Goal: Task Accomplishment & Management: Manage account settings

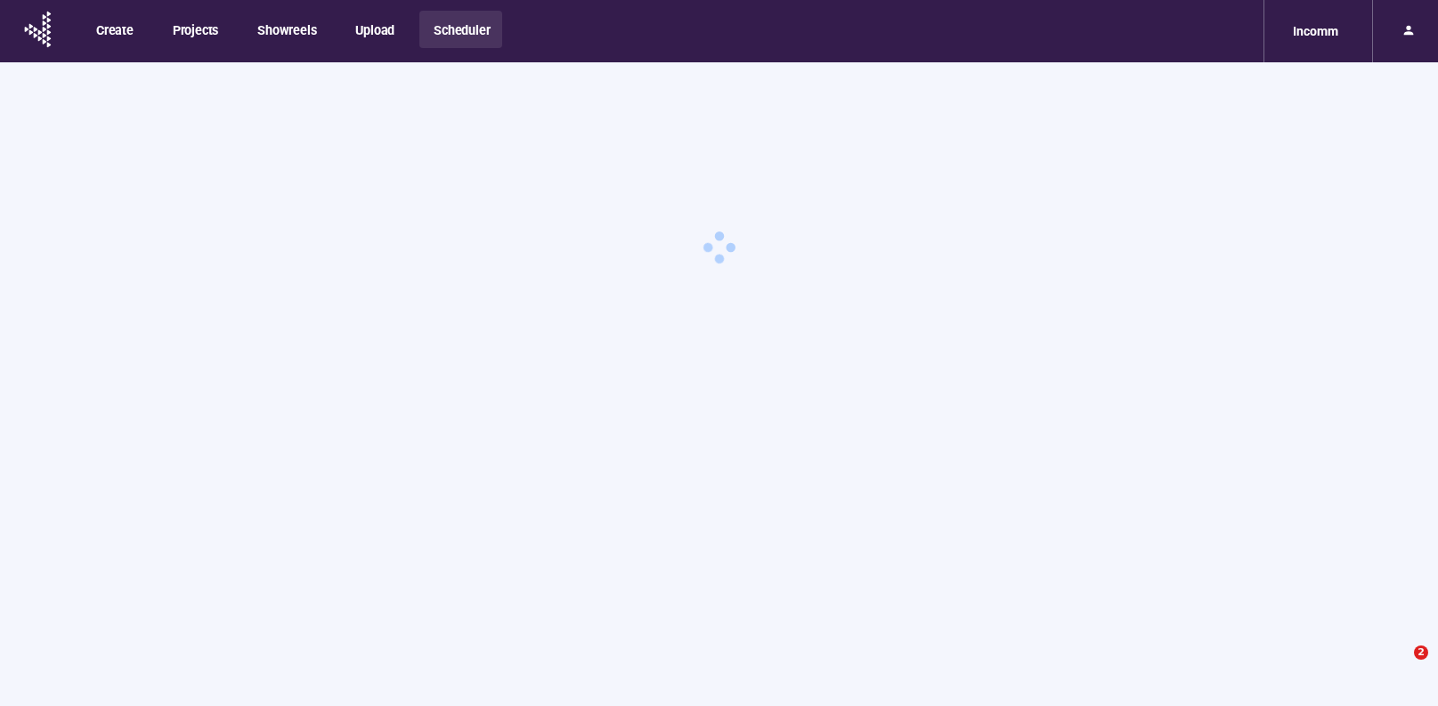
click at [1324, 35] on div "Incomm" at bounding box center [1316, 31] width 67 height 34
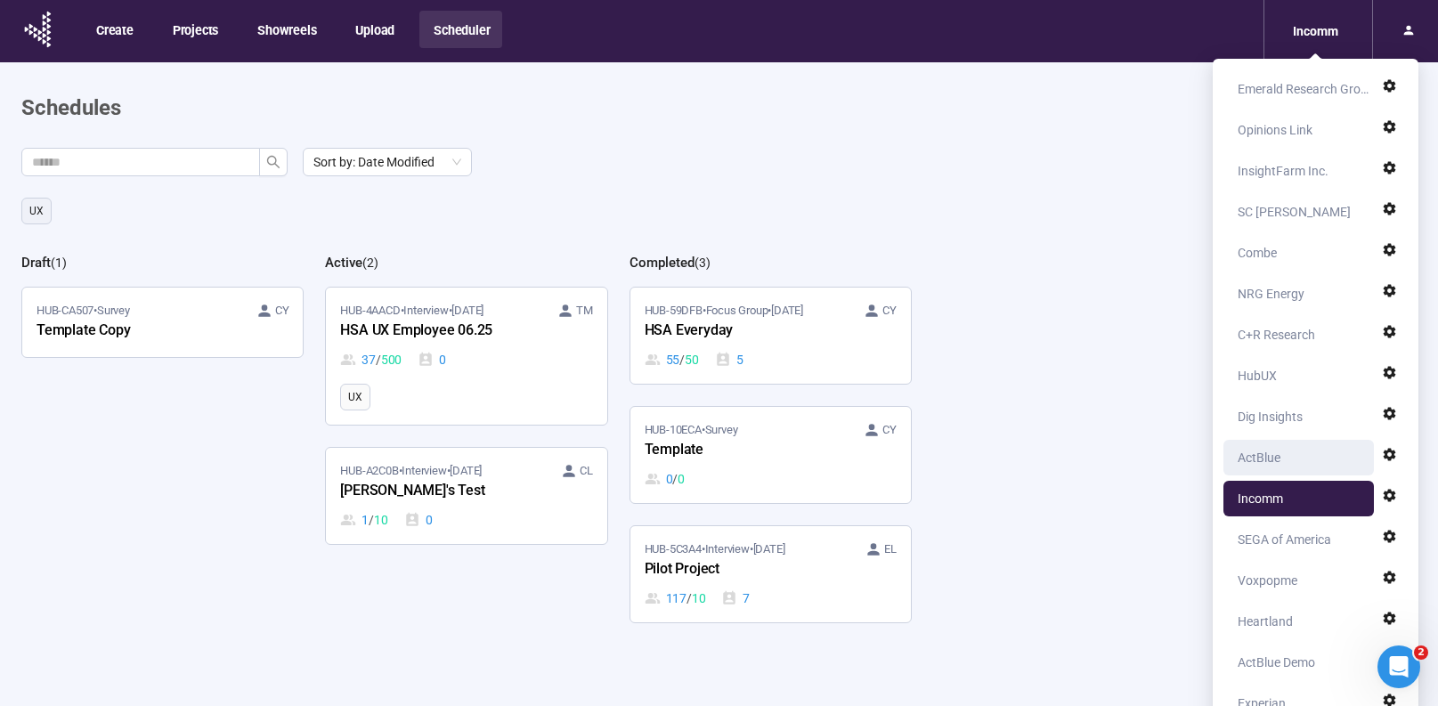
click at [1280, 468] on div "ActBlue" at bounding box center [1259, 458] width 43 height 36
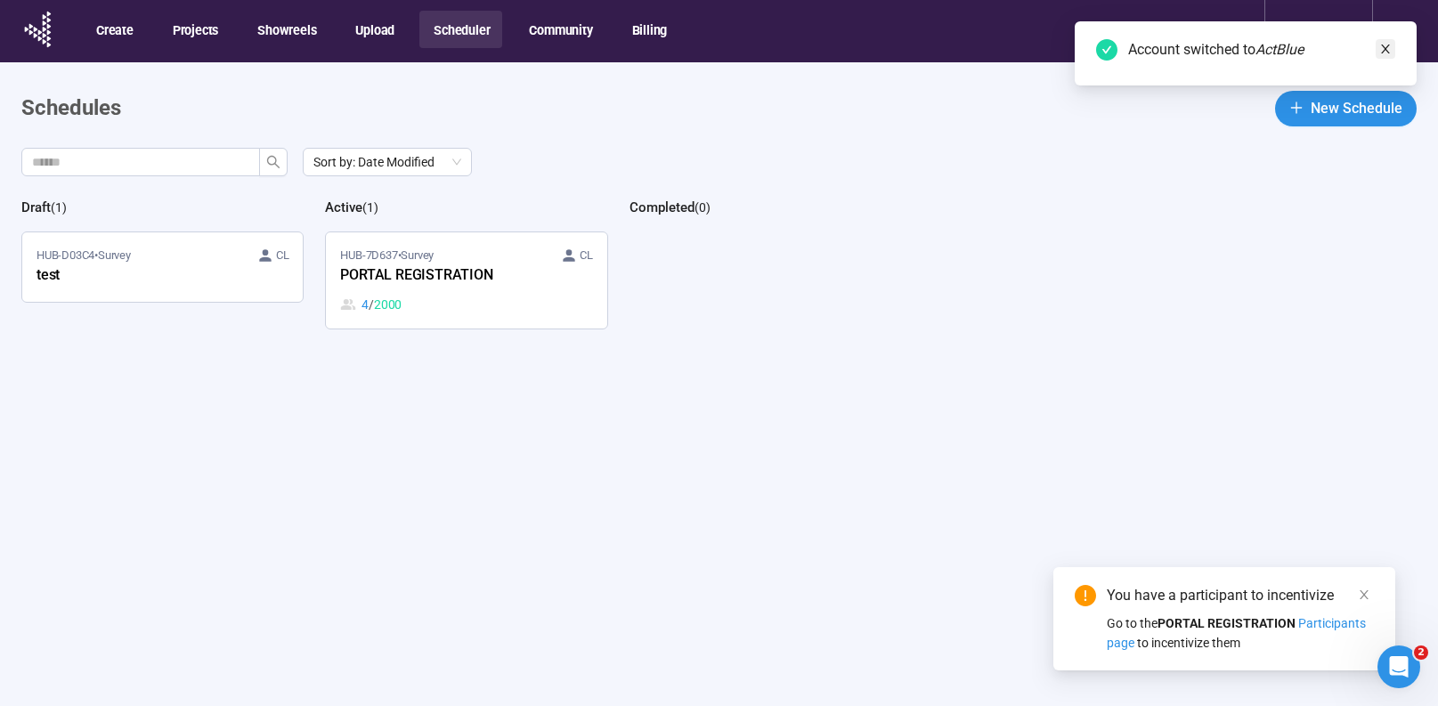
click at [1390, 49] on icon "close" at bounding box center [1386, 49] width 12 height 12
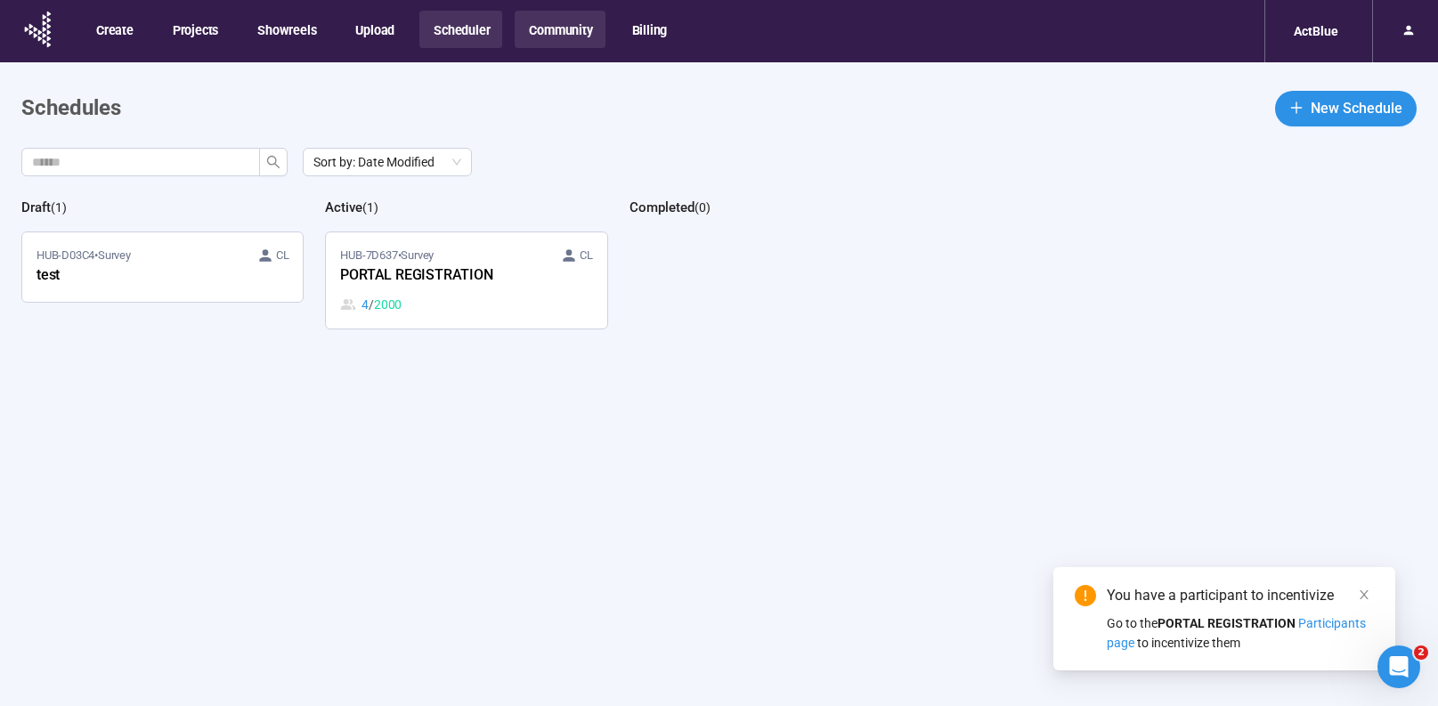
click at [571, 37] on button "Community" at bounding box center [560, 29] width 90 height 37
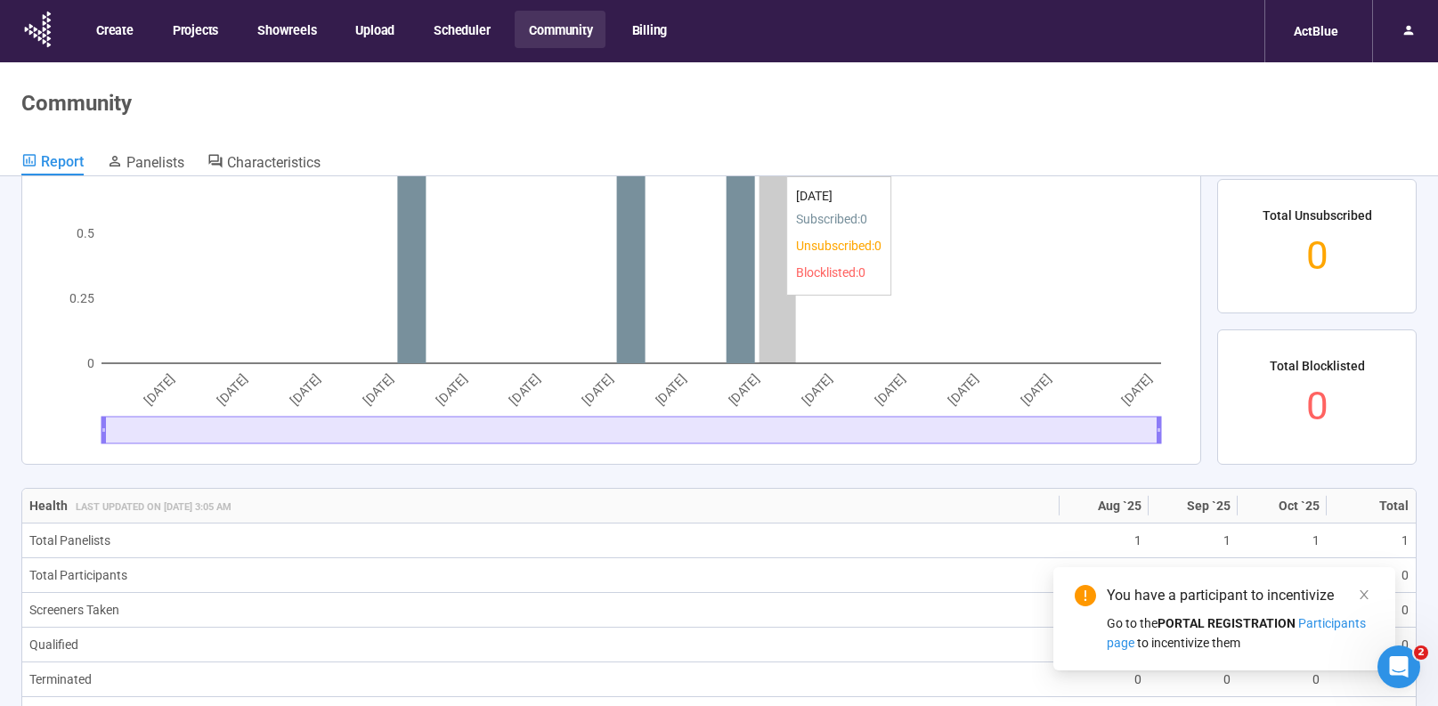
scroll to position [739, 0]
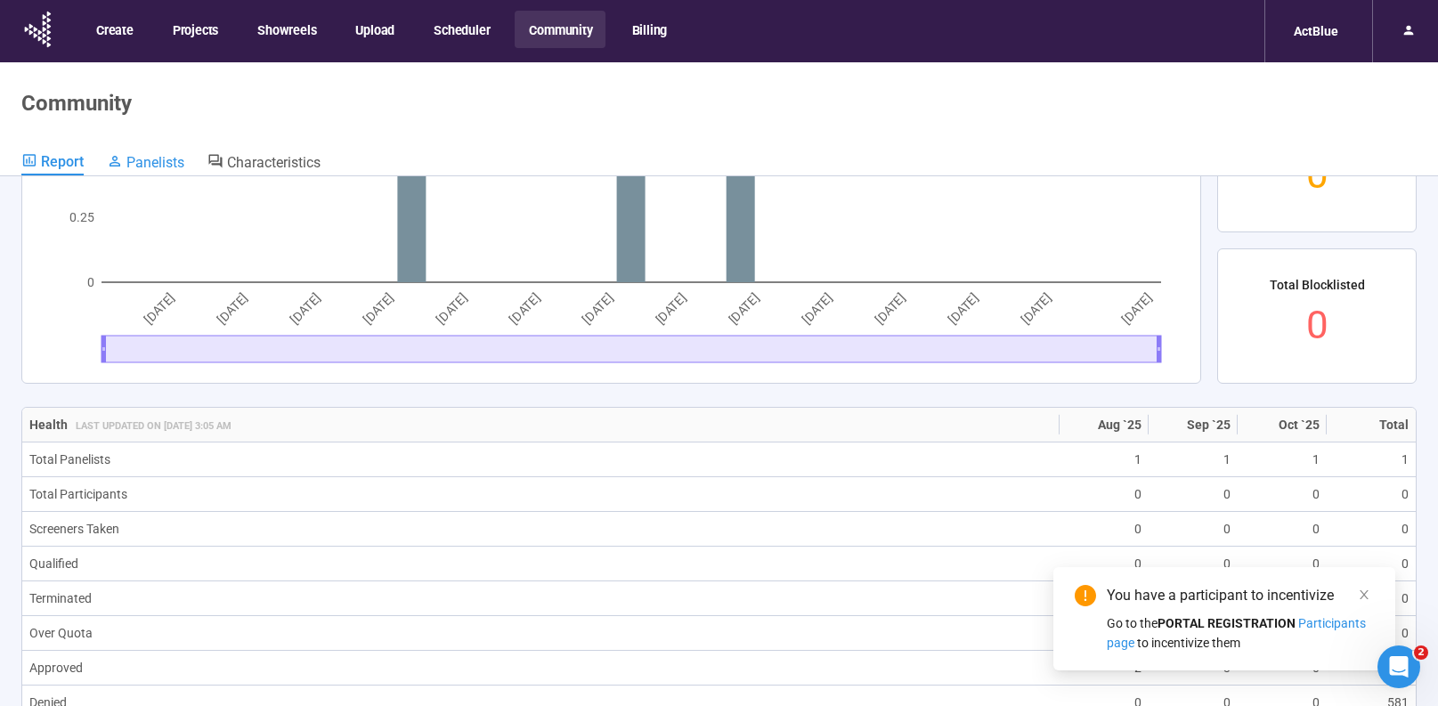
click at [165, 162] on span "Panelists" at bounding box center [155, 162] width 58 height 17
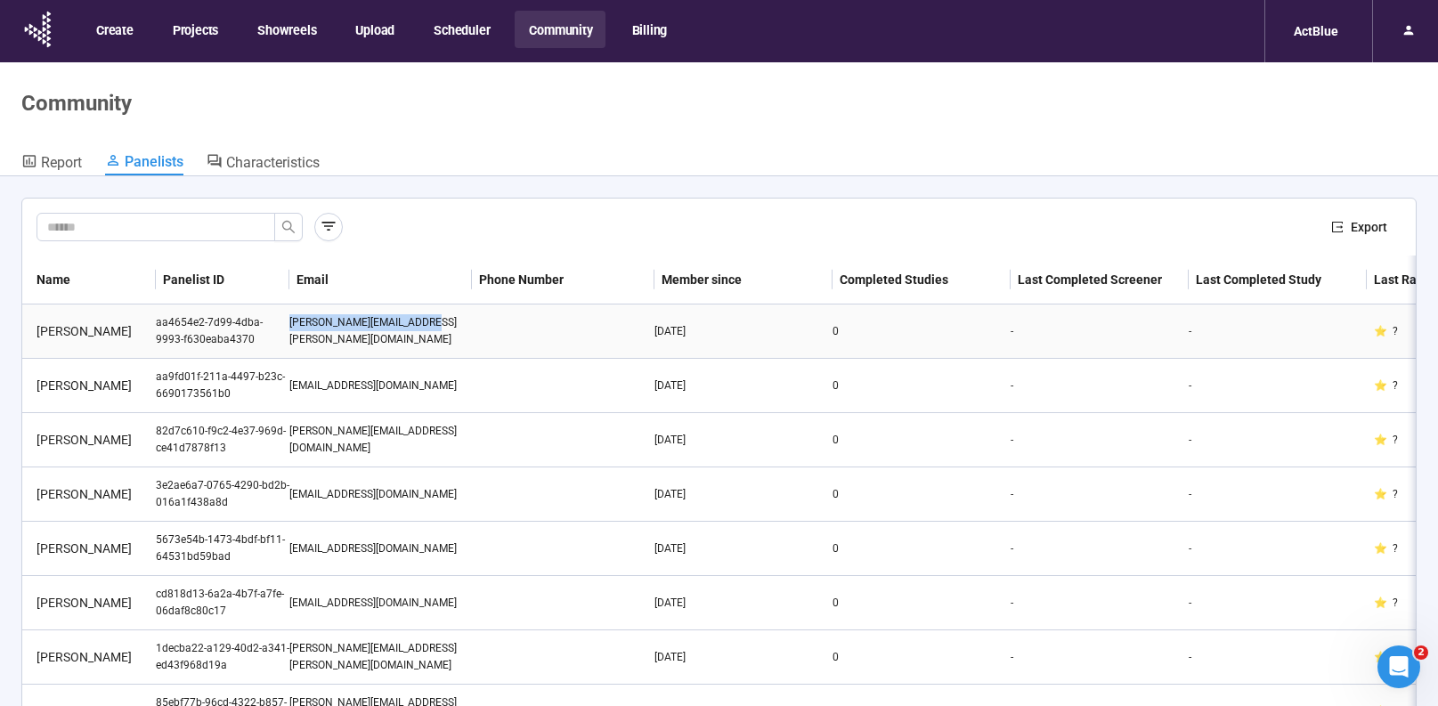
drag, startPoint x: 428, startPoint y: 335, endPoint x: 290, endPoint y: 333, distance: 137.2
click at [290, 333] on div "[PERSON_NAME][EMAIL_ADDRESS][PERSON_NAME][DOMAIN_NAME]" at bounding box center [380, 331] width 183 height 34
copy div "[PERSON_NAME][EMAIL_ADDRESS][PERSON_NAME][DOMAIN_NAME]"
drag, startPoint x: 426, startPoint y: 388, endPoint x: 278, endPoint y: 388, distance: 147.9
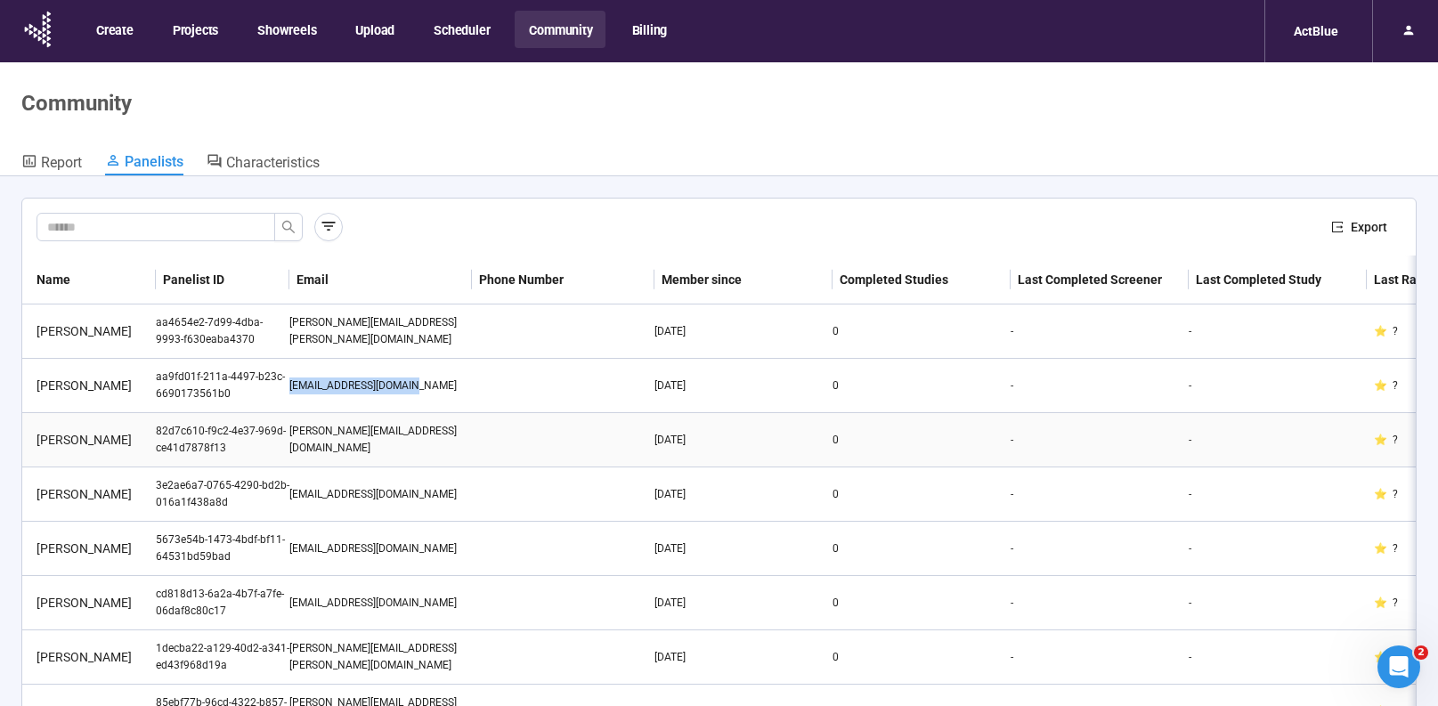
copy tr "[EMAIL_ADDRESS][DOMAIN_NAME]"
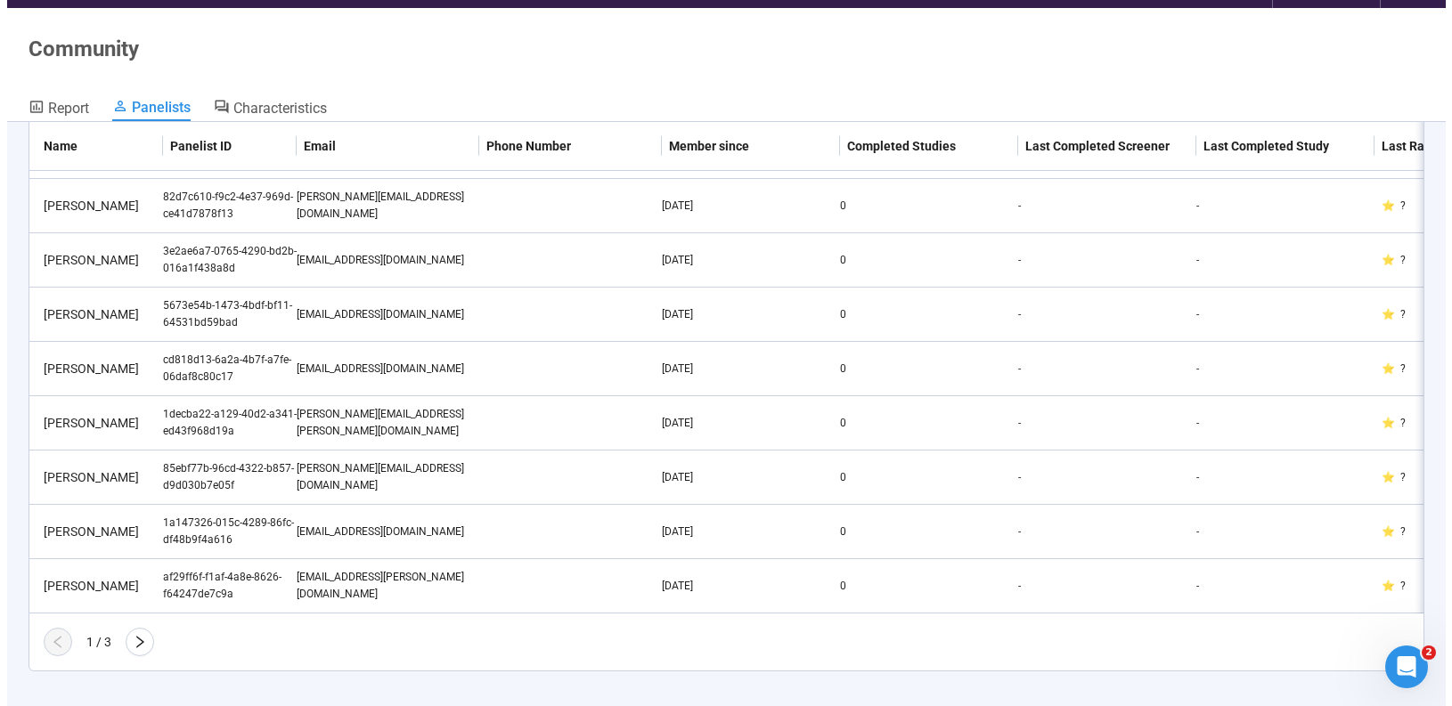
scroll to position [62, 0]
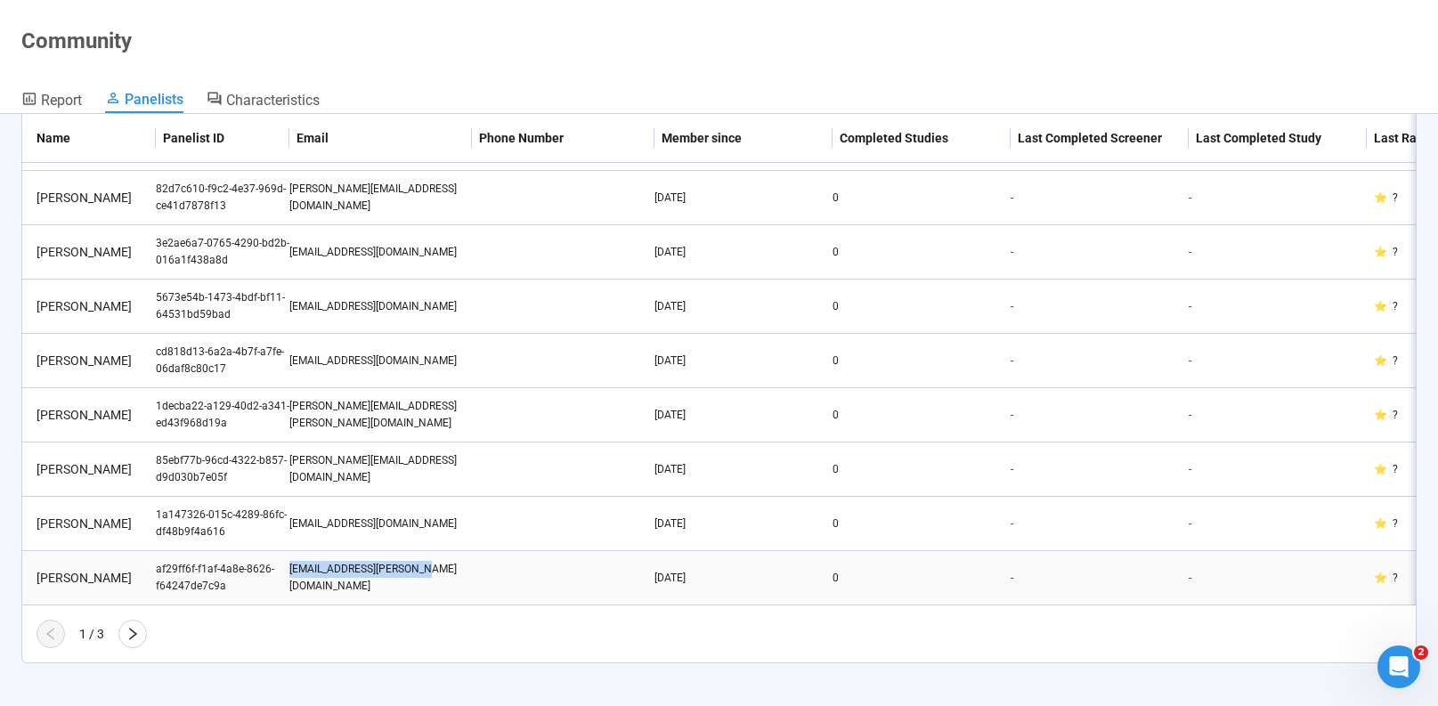
drag, startPoint x: 423, startPoint y: 565, endPoint x: 283, endPoint y: 566, distance: 139.8
copy tr "[EMAIL_ADDRESS][PERSON_NAME][DOMAIN_NAME]"
click at [133, 639] on icon "right" at bounding box center [133, 634] width 14 height 14
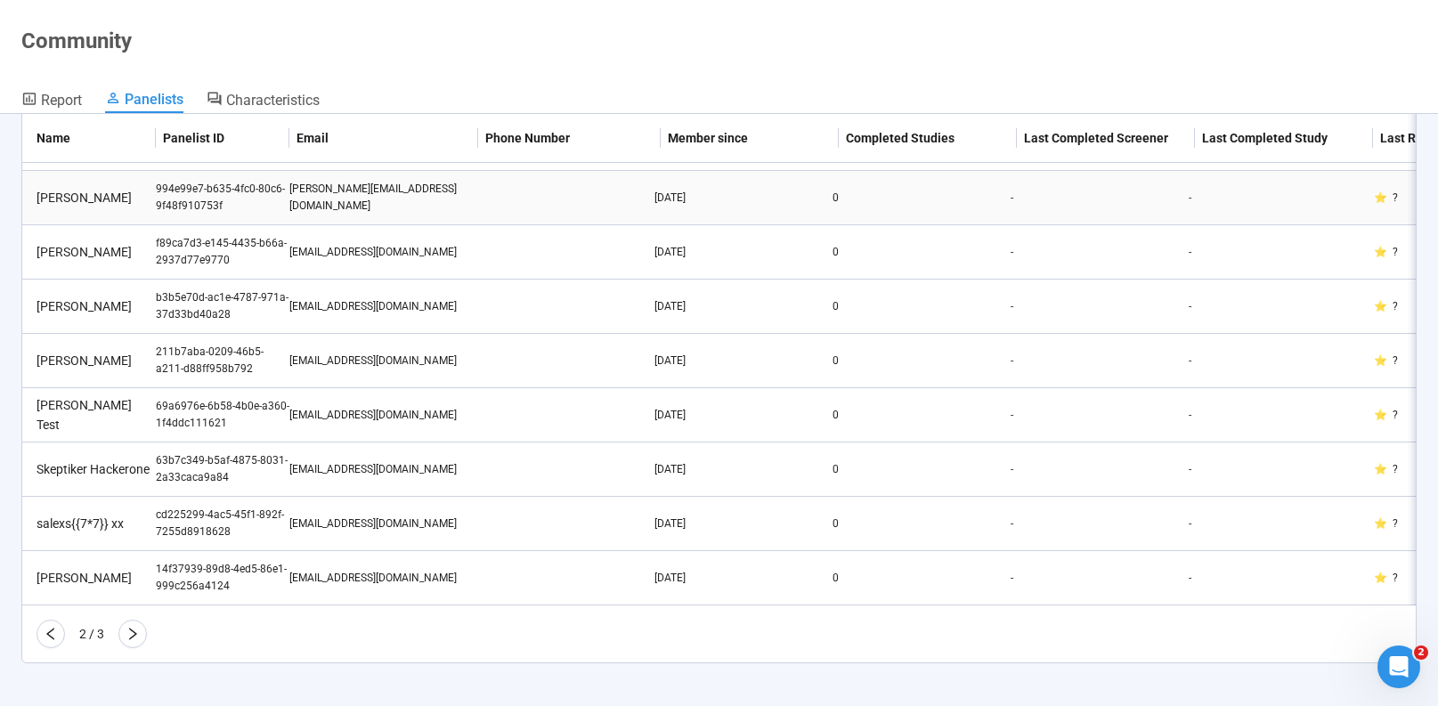
click at [299, 196] on td "[PERSON_NAME][EMAIL_ADDRESS][DOMAIN_NAME]" at bounding box center [380, 198] width 183 height 54
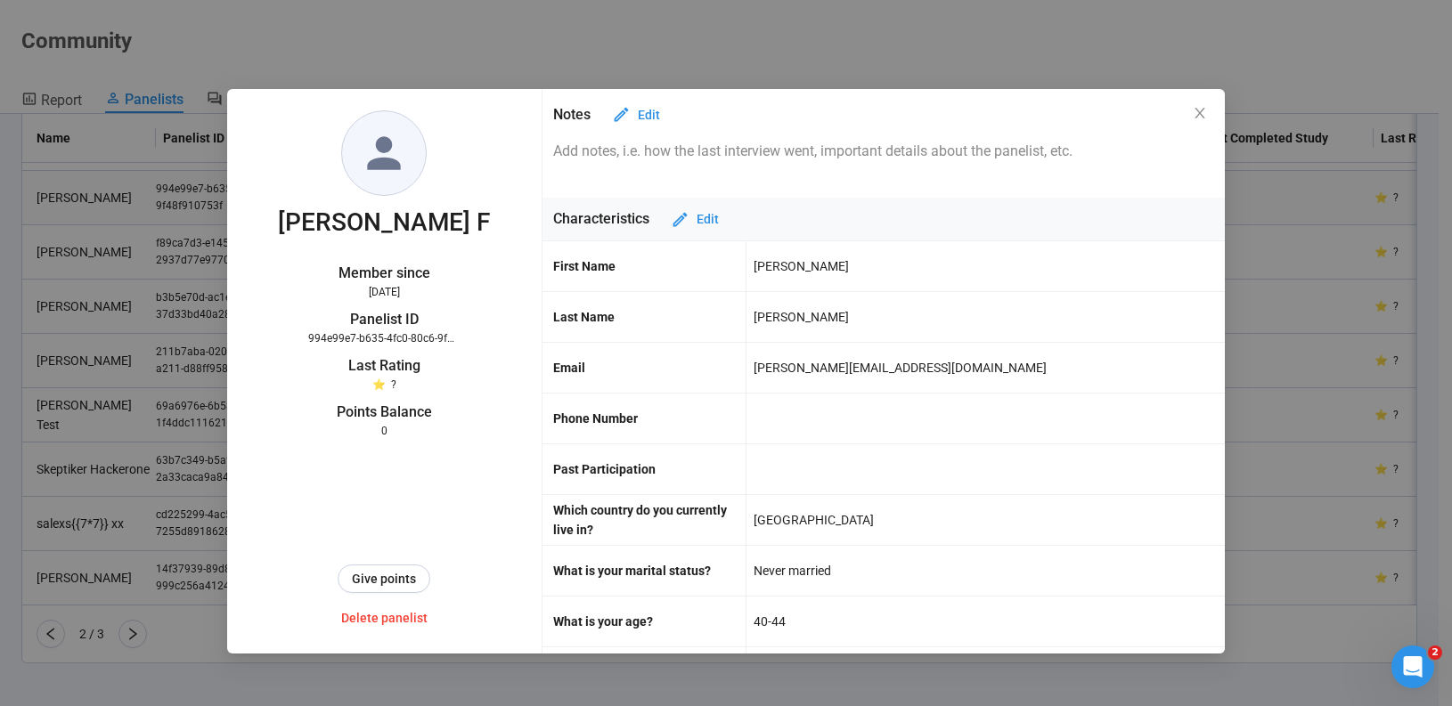
click at [1196, 117] on icon "close" at bounding box center [1199, 113] width 10 height 11
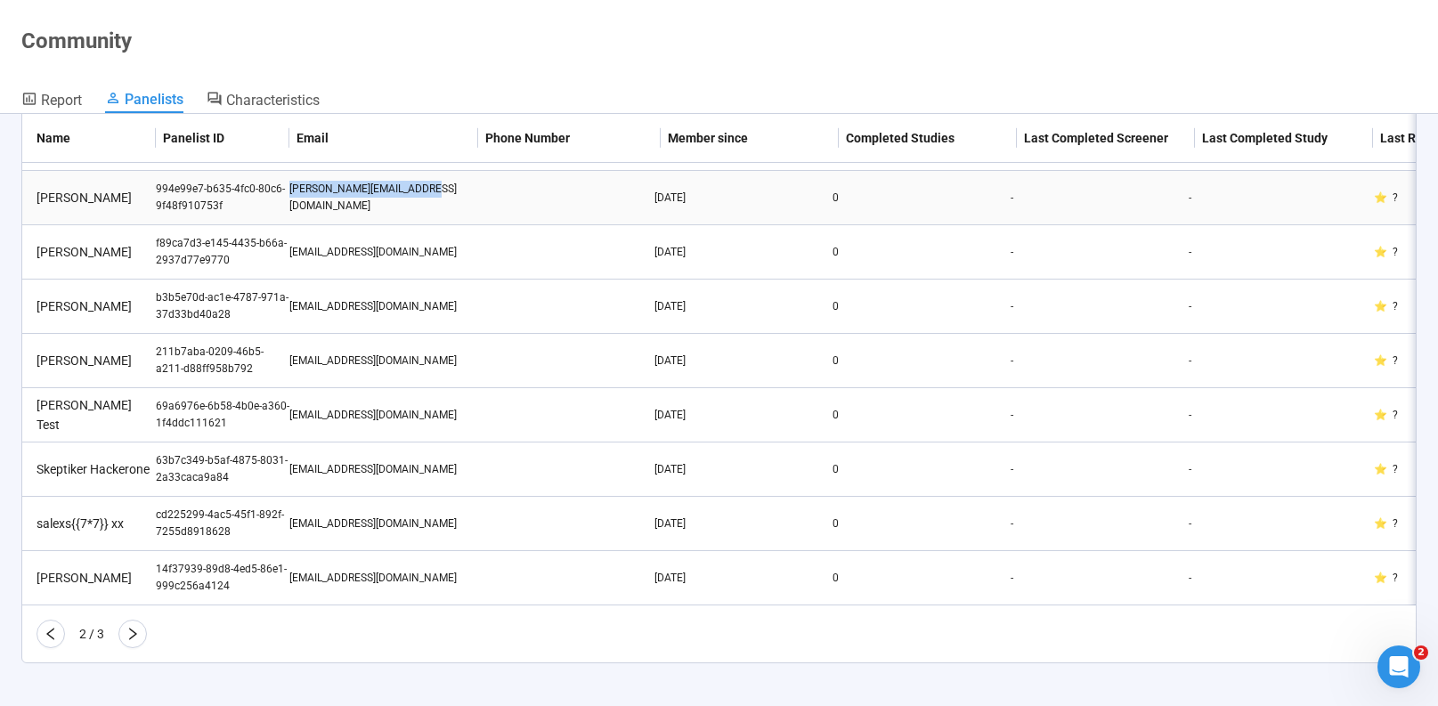
drag, startPoint x: 435, startPoint y: 187, endPoint x: 269, endPoint y: 196, distance: 165.9
copy tr "[PERSON_NAME][EMAIL_ADDRESS][DOMAIN_NAME]"
drag, startPoint x: 509, startPoint y: 409, endPoint x: 291, endPoint y: 410, distance: 218.2
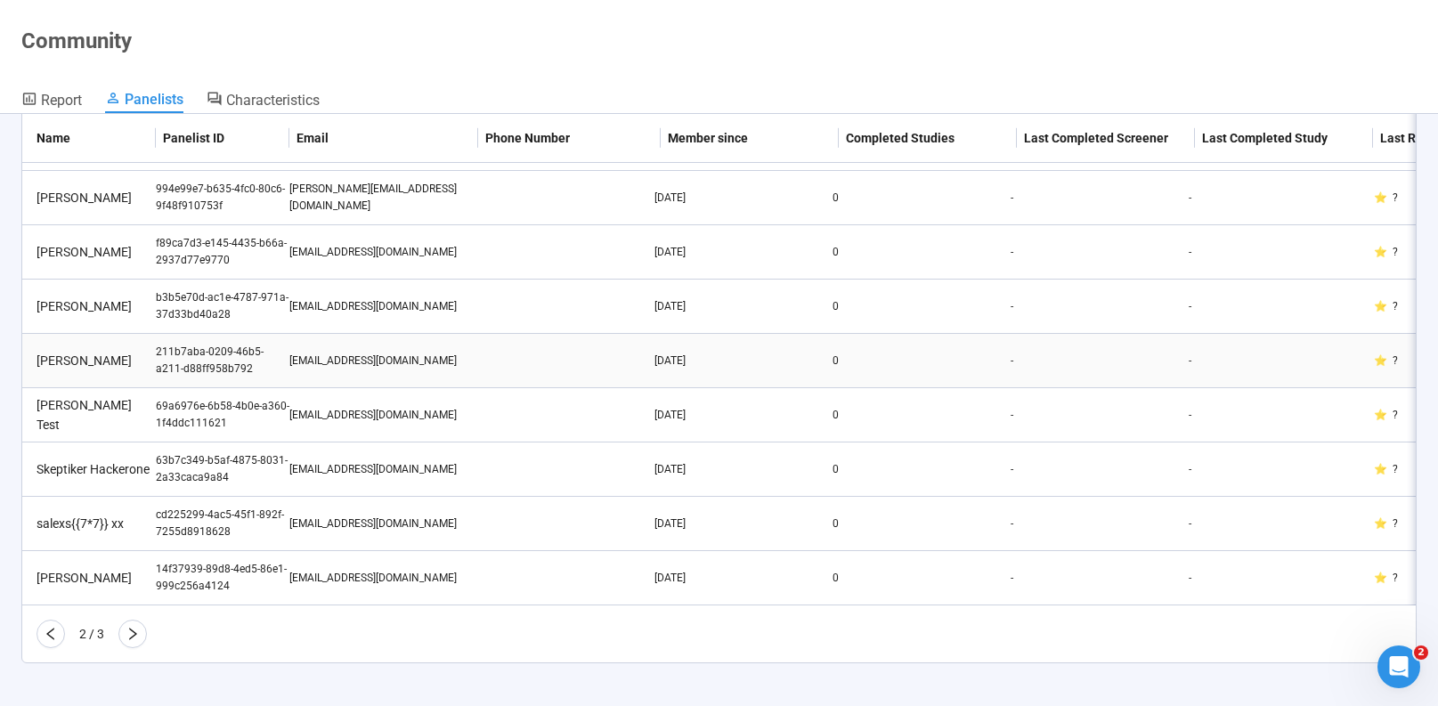
click at [493, 351] on td at bounding box center [563, 361] width 183 height 54
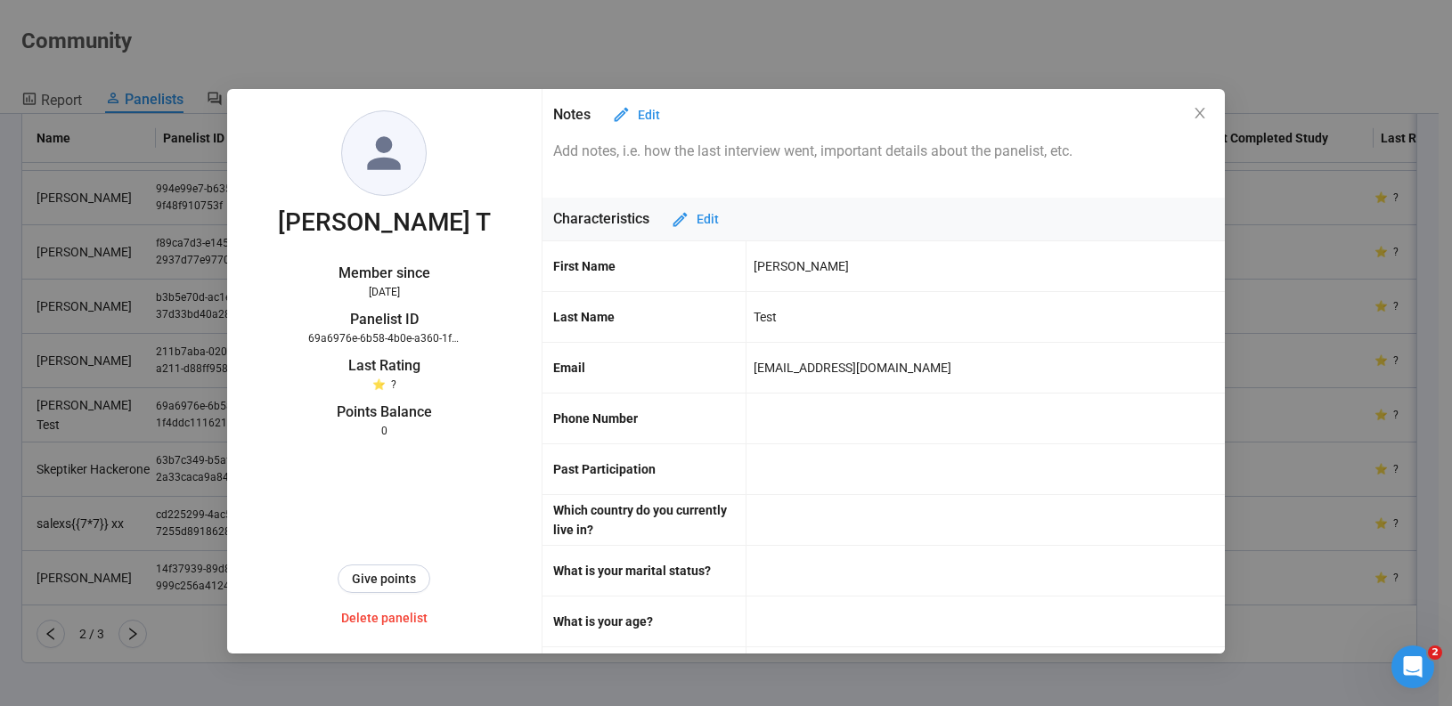
click at [414, 293] on div "[DATE]" at bounding box center [383, 292] width 151 height 17
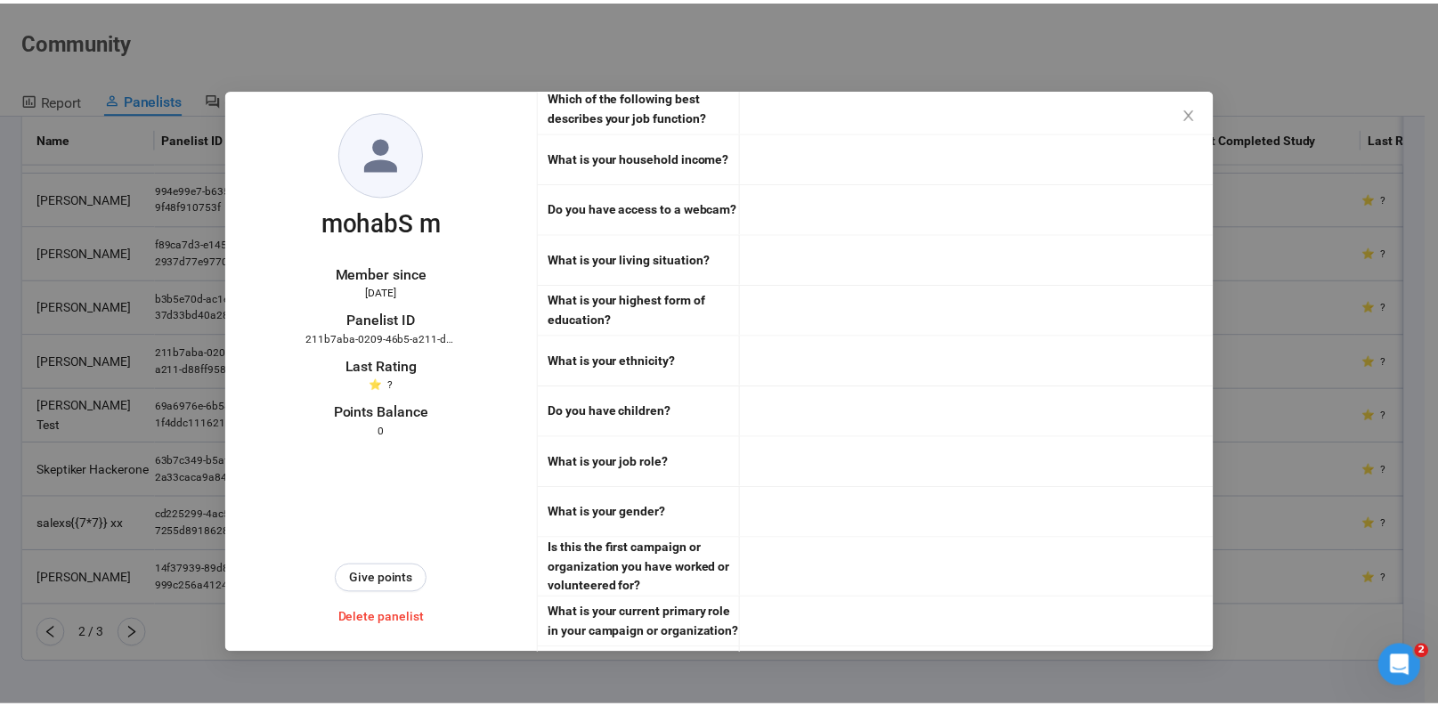
scroll to position [1364, 0]
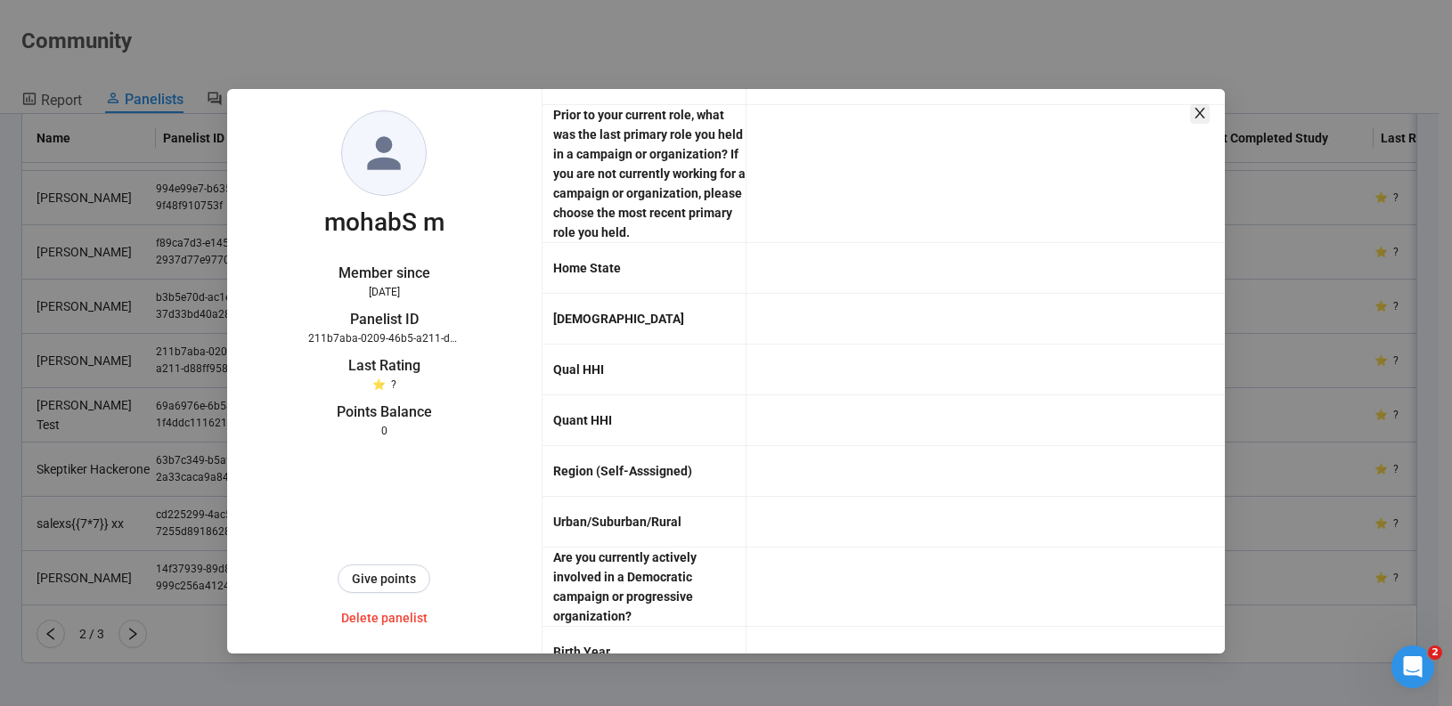
click at [1203, 112] on icon "close" at bounding box center [1200, 113] width 14 height 14
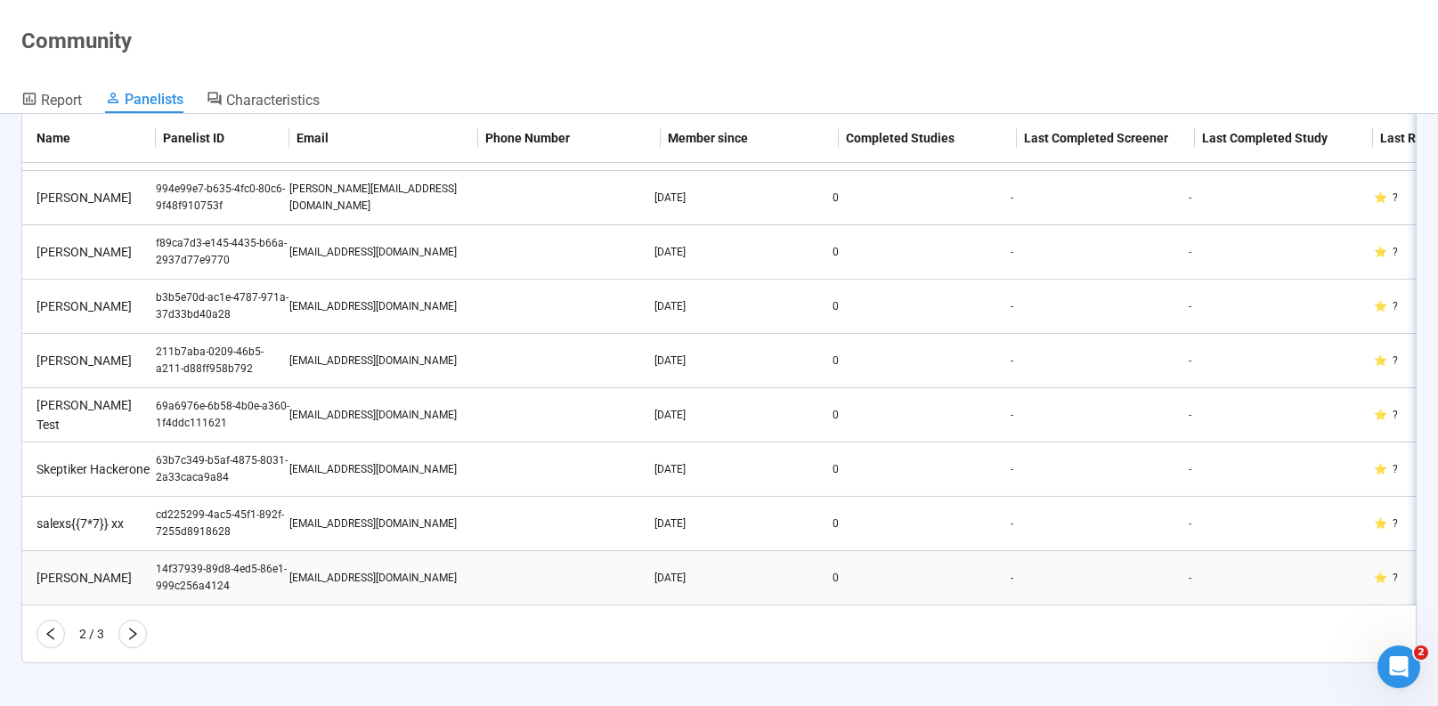
click at [393, 570] on div "[EMAIL_ADDRESS][DOMAIN_NAME]" at bounding box center [380, 578] width 183 height 17
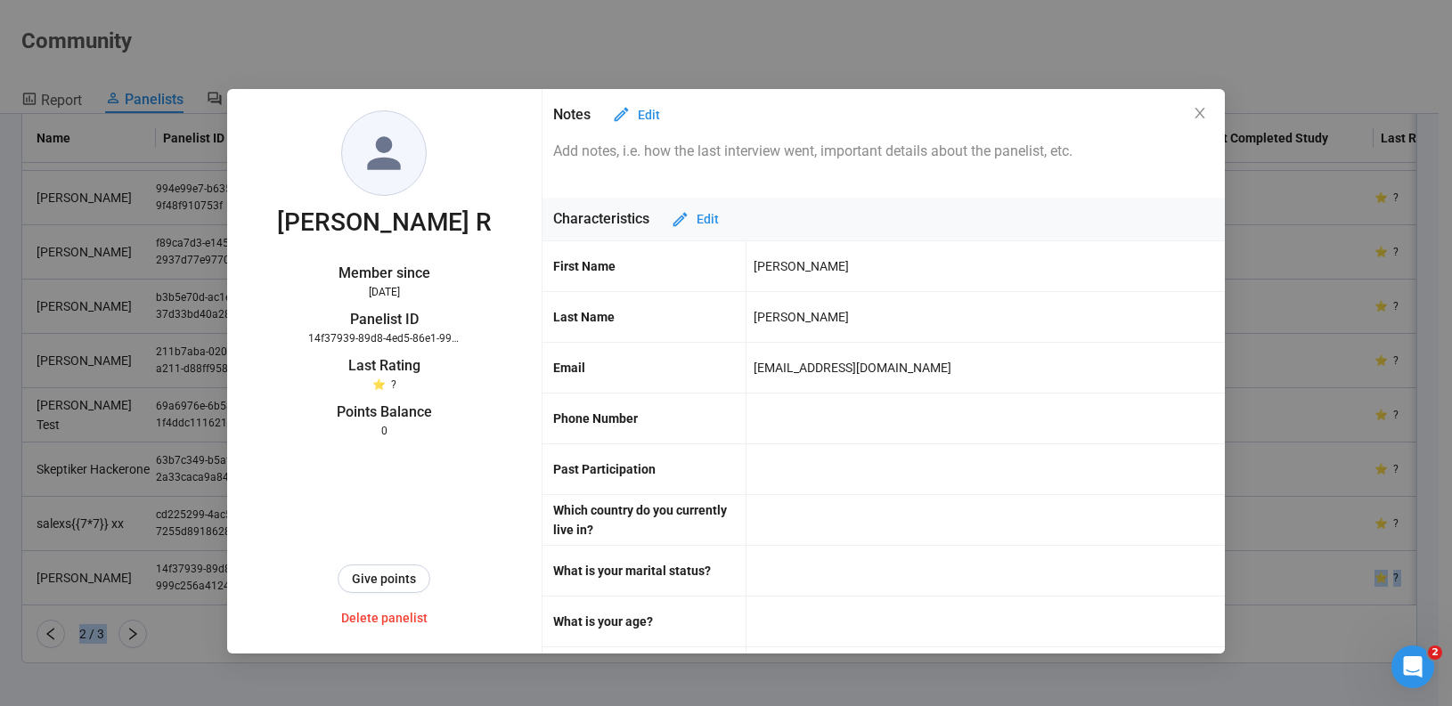
drag, startPoint x: 455, startPoint y: 566, endPoint x: 273, endPoint y: 567, distance: 181.7
click at [273, 567] on body "Create Projects Showreels Upload Scheduler Community Billing ActBlue Community …" at bounding box center [719, 322] width 1438 height 769
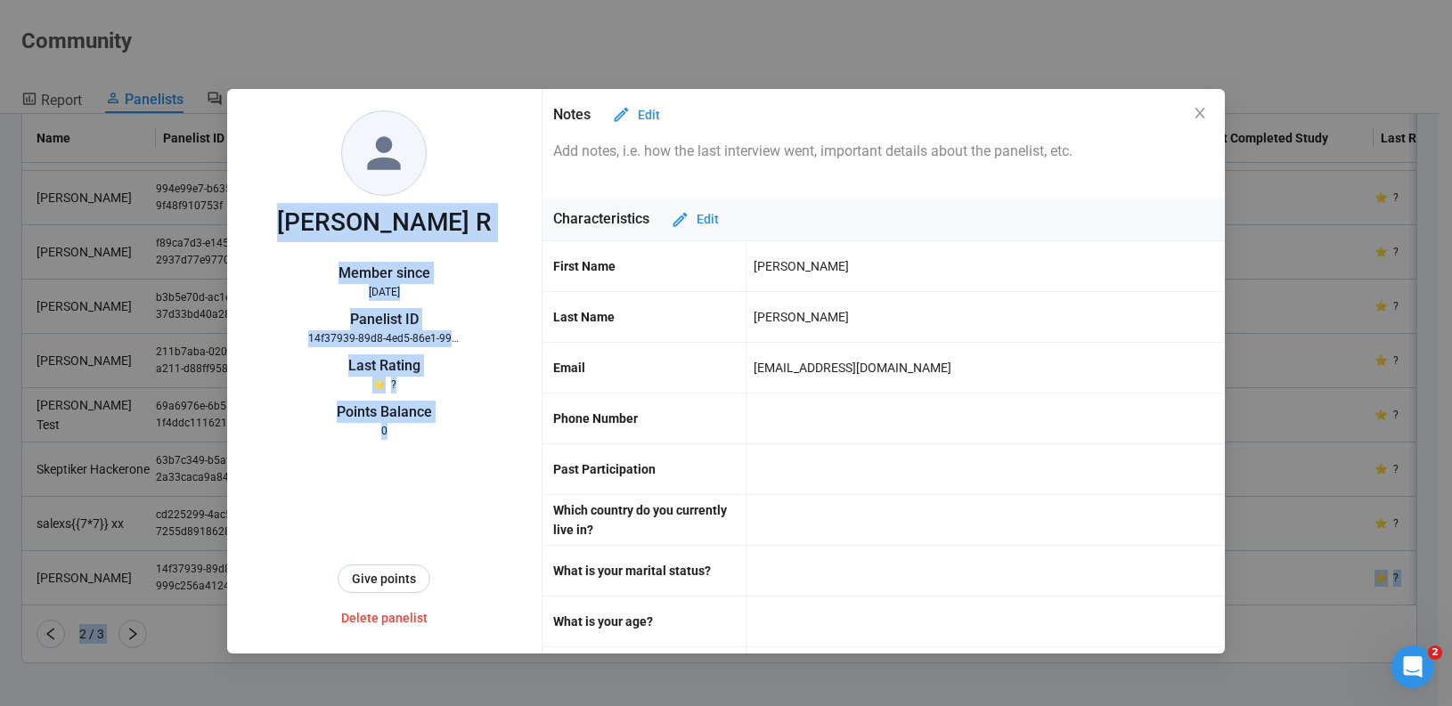
click at [412, 554] on div "Give points Delete panelist" at bounding box center [384, 546] width 115 height 173
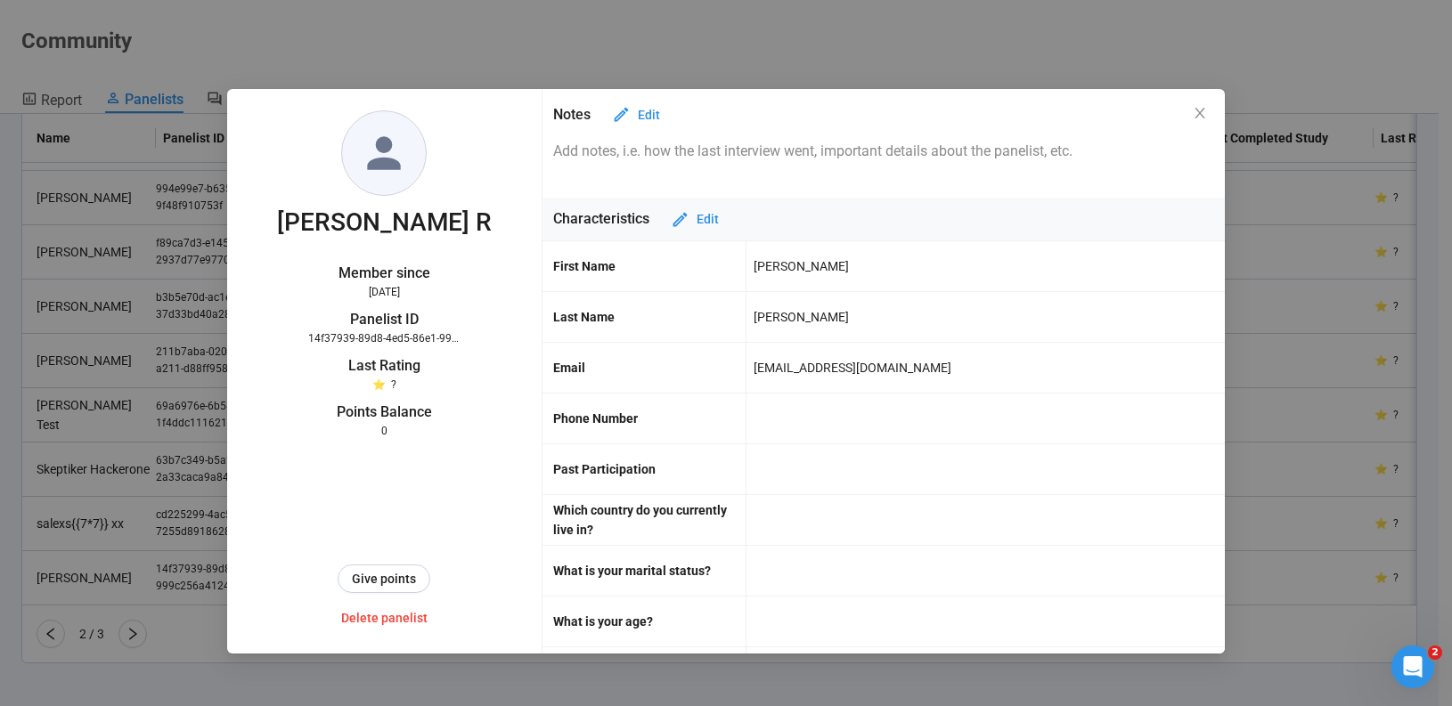
click at [783, 58] on div "[PERSON_NAME] Member since [DATE] Panelist ID 14f37939-89d8-4ed5-86e1-999c256a4…" at bounding box center [726, 353] width 1452 height 706
click at [1203, 116] on icon "close" at bounding box center [1200, 113] width 14 height 14
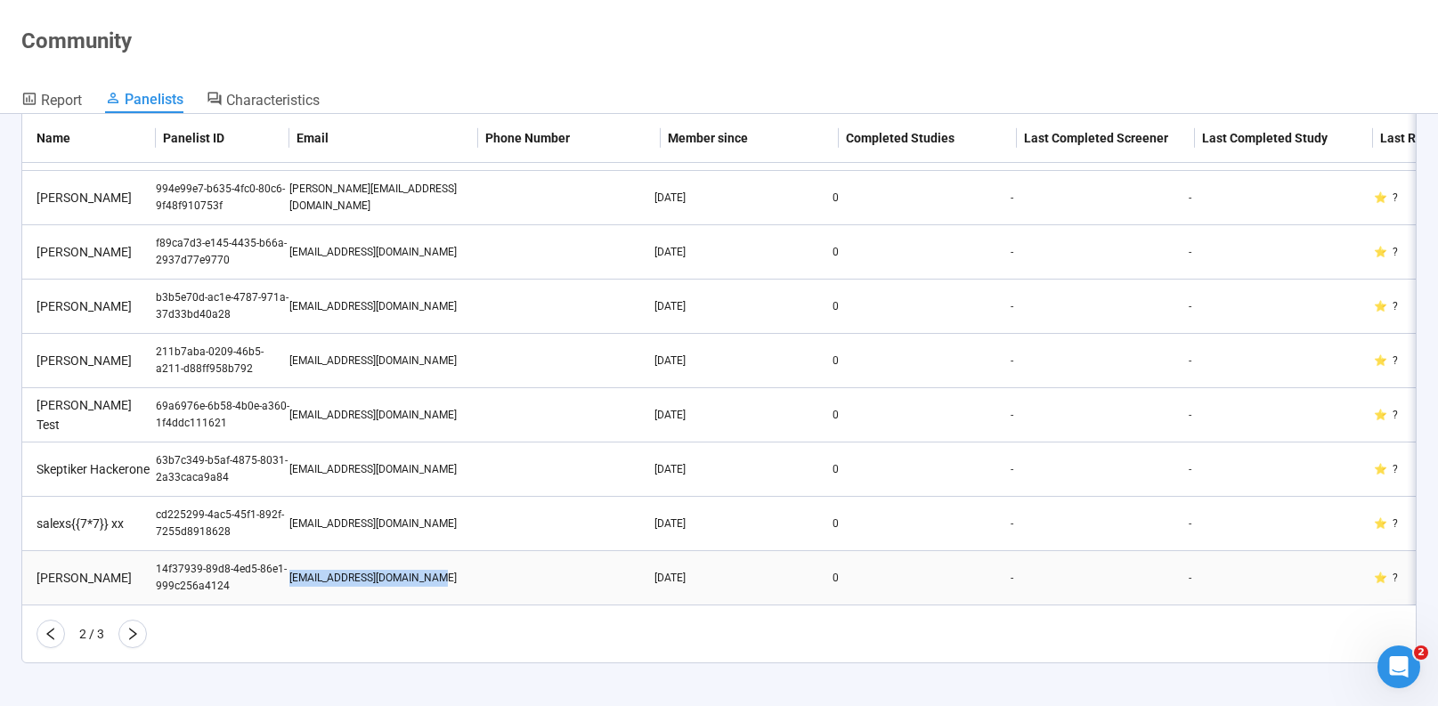
drag, startPoint x: 462, startPoint y: 571, endPoint x: 289, endPoint y: 571, distance: 172.8
click at [289, 571] on div "[EMAIL_ADDRESS][DOMAIN_NAME]" at bounding box center [380, 578] width 183 height 17
copy div "[EMAIL_ADDRESS][DOMAIN_NAME]"
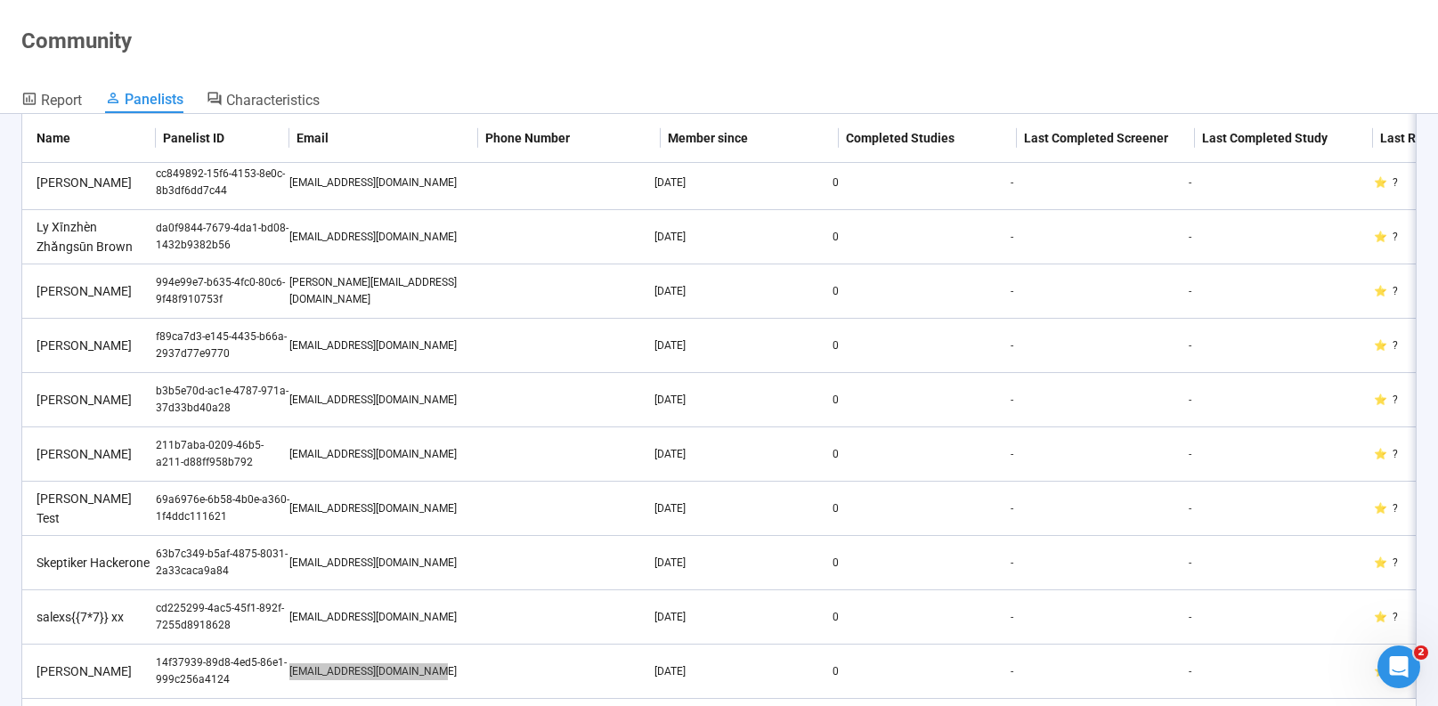
scroll to position [0, 0]
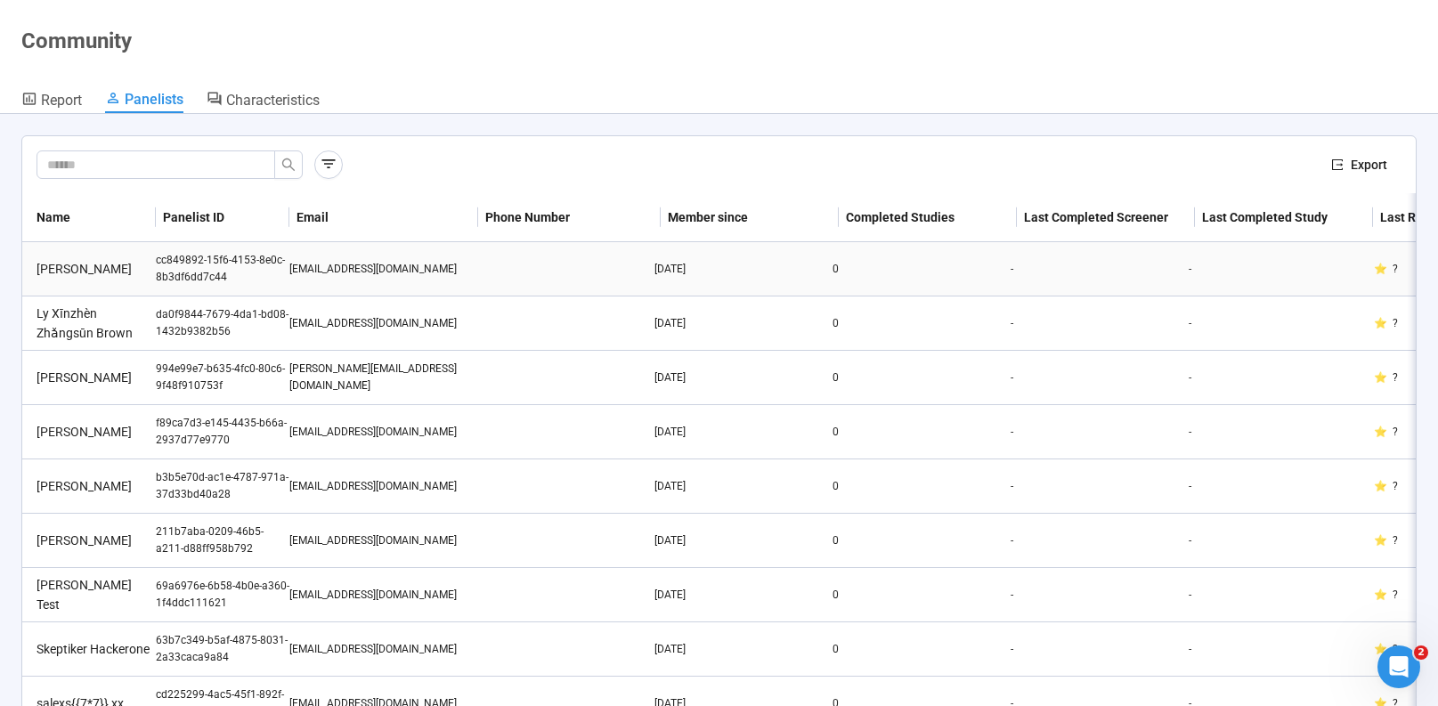
drag, startPoint x: 234, startPoint y: 281, endPoint x: 225, endPoint y: 280, distance: 9.0
click at [225, 280] on div "cc849892-15f6-4153-8e0c-8b3df6dd7c44" at bounding box center [223, 269] width 134 height 34
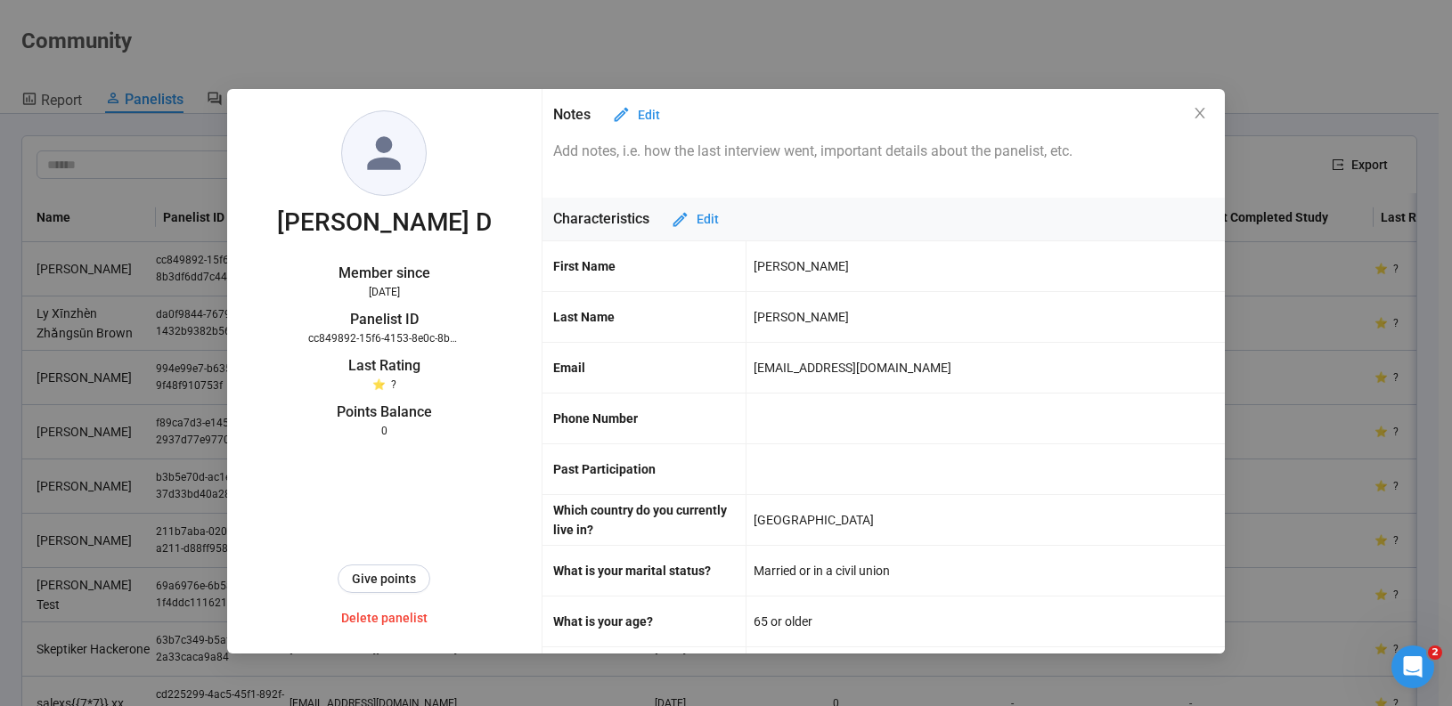
click at [610, 77] on div "[PERSON_NAME] D Member since [DATE] Panelist ID cc849892-15f6-4153-8e0c-8b3df6d…" at bounding box center [726, 353] width 1452 height 706
click at [517, 32] on div "[PERSON_NAME] D Member since [DATE] Panelist ID cc849892-15f6-4153-8e0c-8b3df6d…" at bounding box center [726, 353] width 1452 height 706
click at [1195, 112] on icon "close" at bounding box center [1200, 113] width 14 height 14
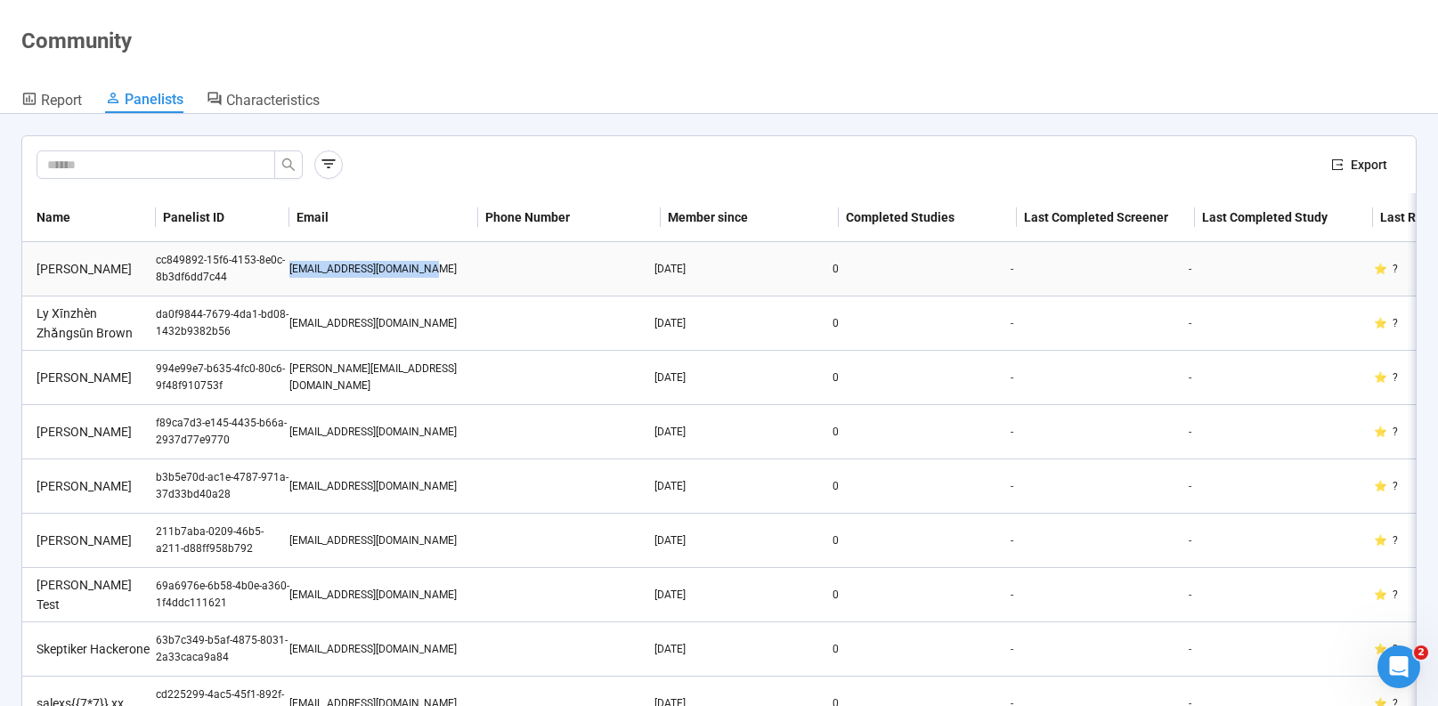
drag, startPoint x: 465, startPoint y: 273, endPoint x: 289, endPoint y: 276, distance: 175.5
click at [289, 276] on div "[EMAIL_ADDRESS][DOMAIN_NAME]" at bounding box center [380, 269] width 183 height 17
copy div "[EMAIL_ADDRESS][DOMAIN_NAME]"
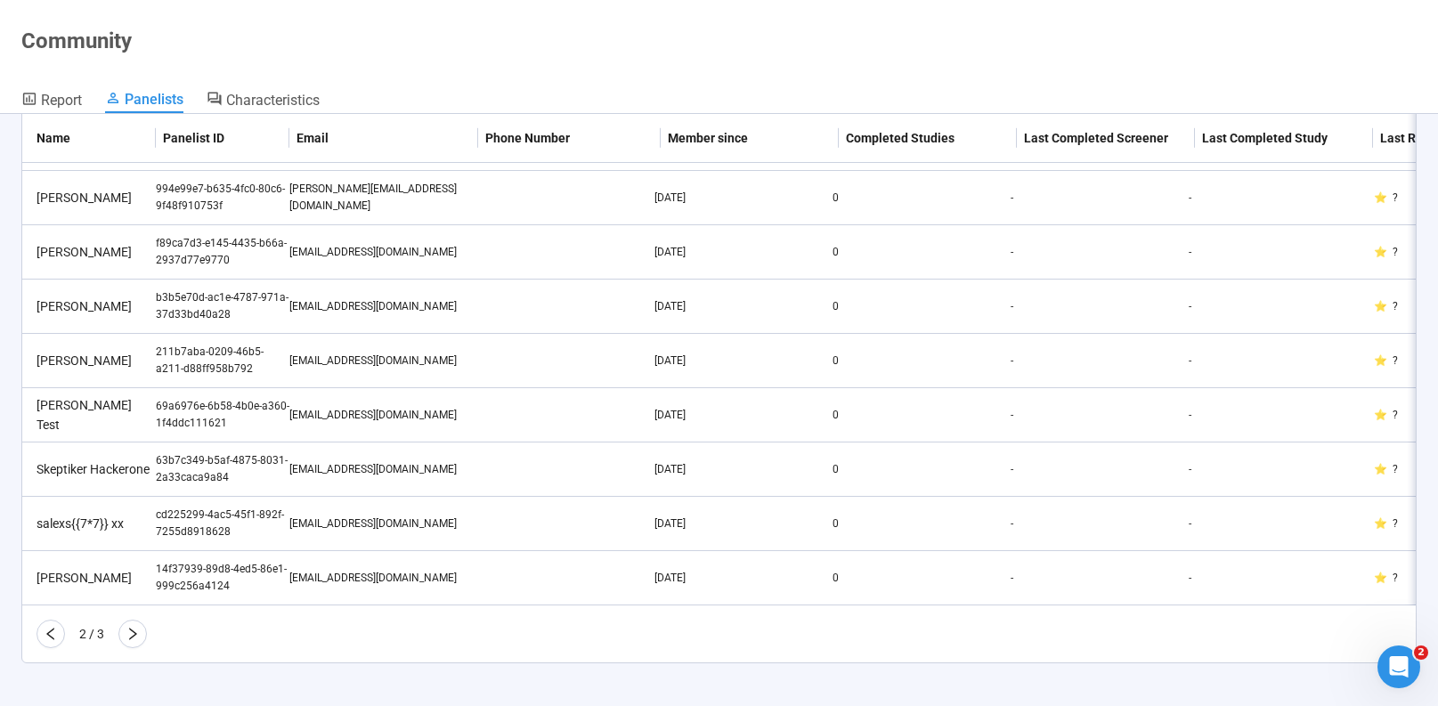
scroll to position [193, 0]
drag, startPoint x: 444, startPoint y: 565, endPoint x: 292, endPoint y: 569, distance: 151.5
click at [292, 570] on div "[EMAIL_ADDRESS][DOMAIN_NAME]" at bounding box center [380, 578] width 183 height 17
drag, startPoint x: 286, startPoint y: 568, endPoint x: 463, endPoint y: 562, distance: 177.4
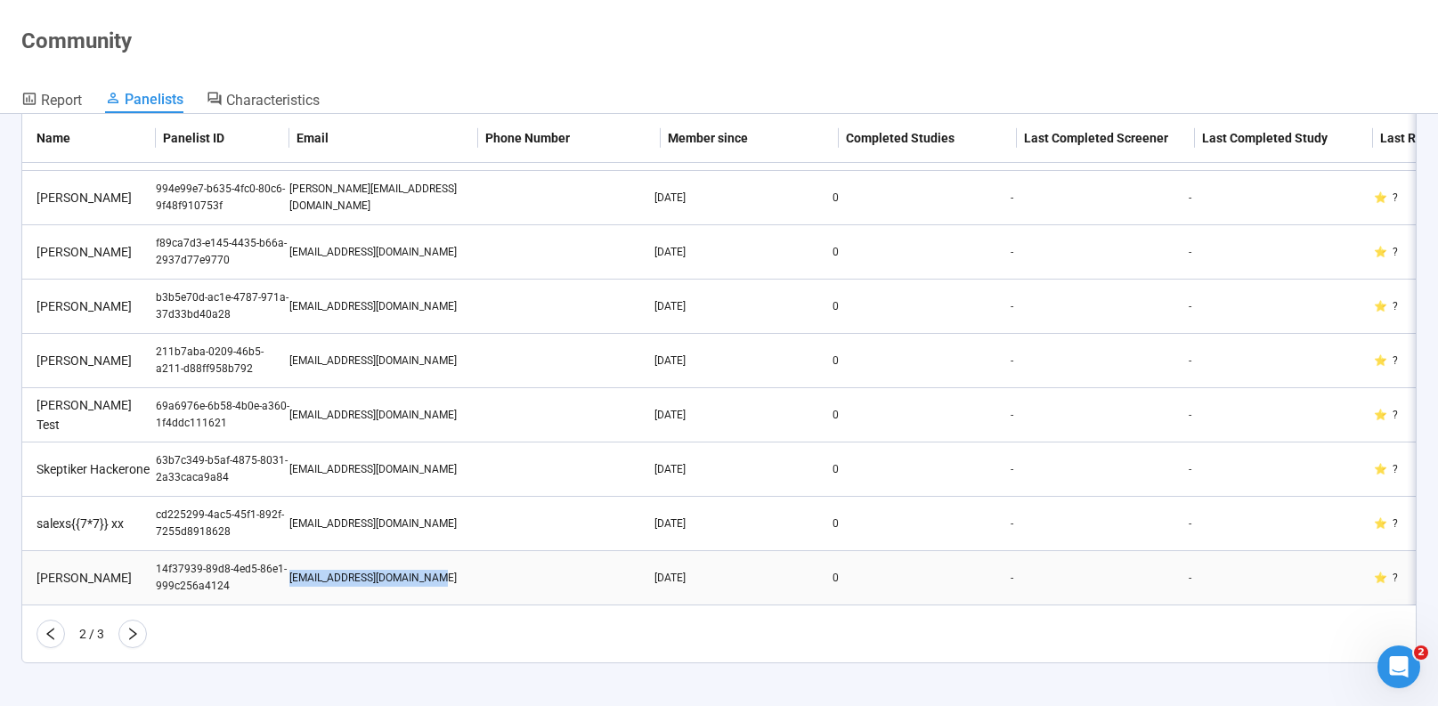
copy tr "[EMAIL_ADDRESS][DOMAIN_NAME]"
click at [131, 636] on icon "right" at bounding box center [133, 634] width 14 height 14
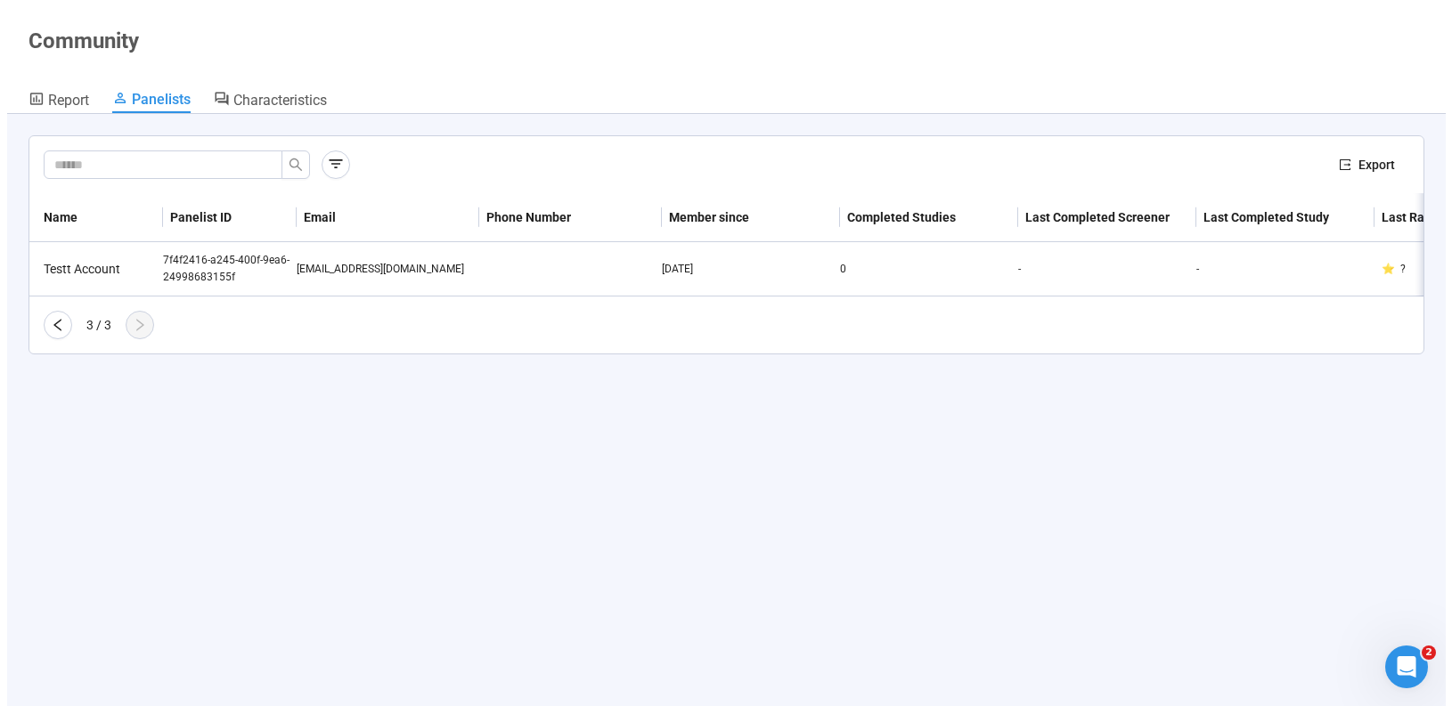
scroll to position [0, 0]
click at [327, 263] on div "[EMAIL_ADDRESS][DOMAIN_NAME]" at bounding box center [380, 269] width 183 height 17
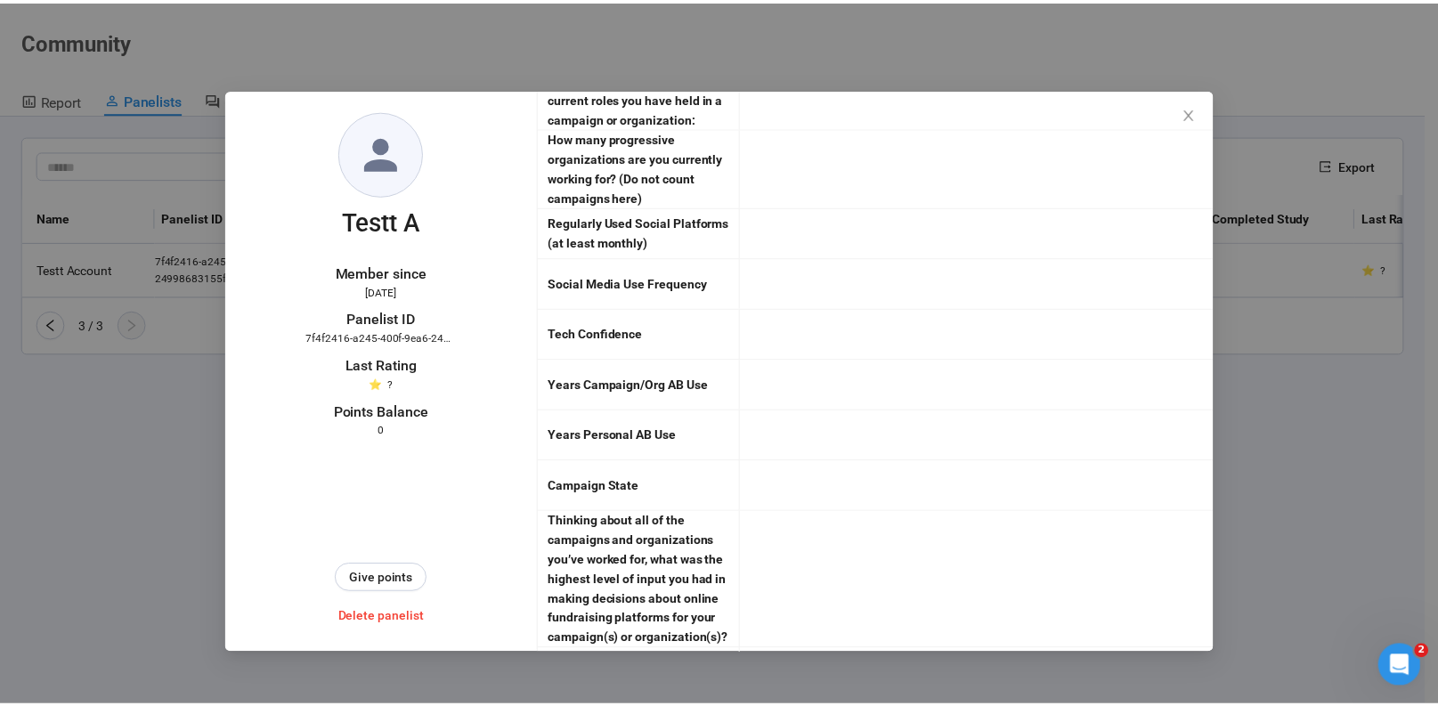
scroll to position [3354, 0]
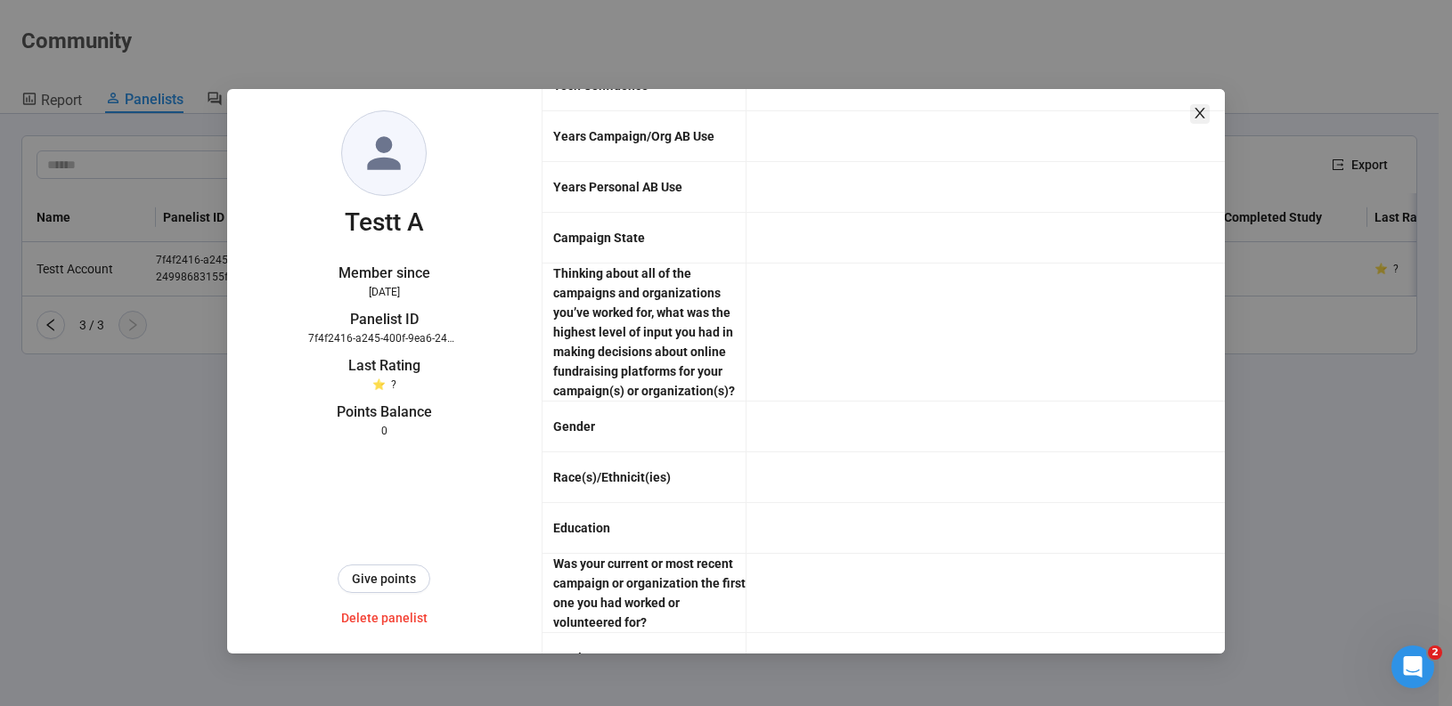
click at [1197, 113] on icon "close" at bounding box center [1200, 113] width 14 height 14
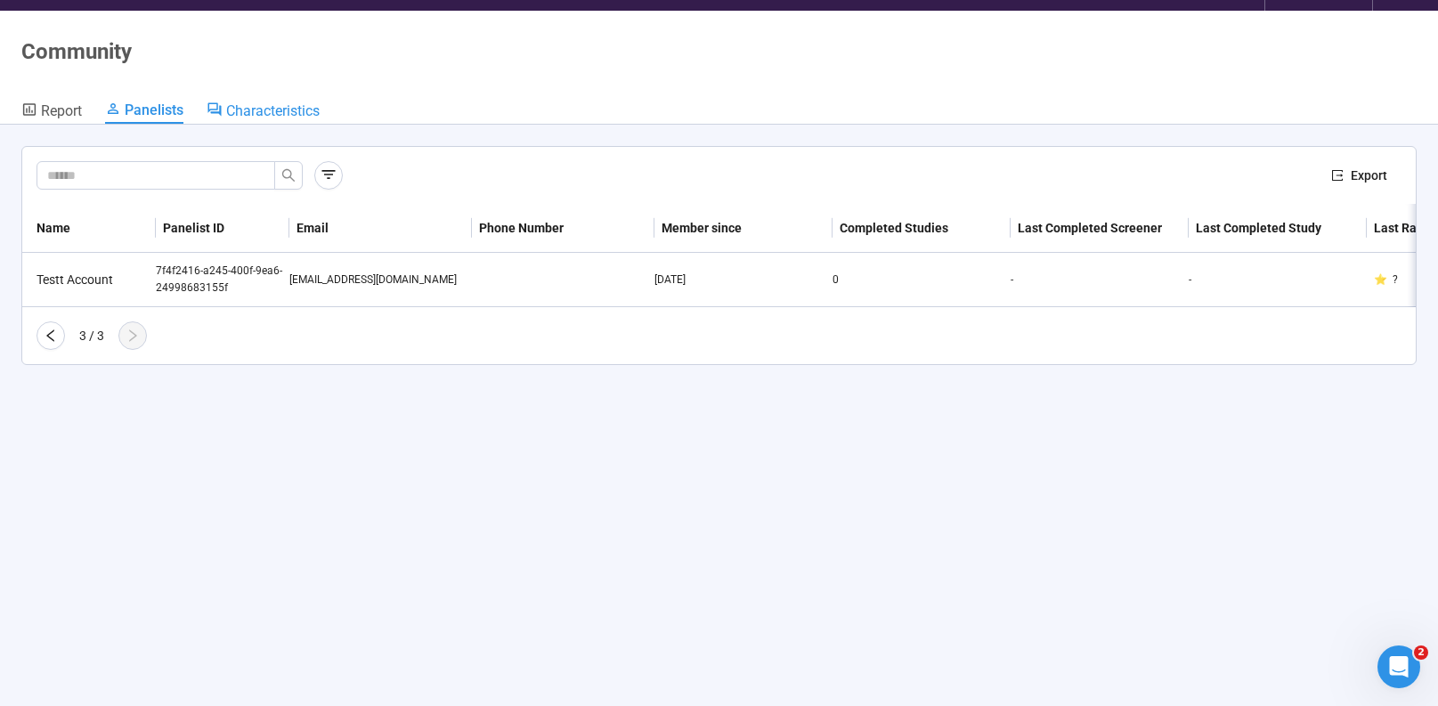
scroll to position [0, 0]
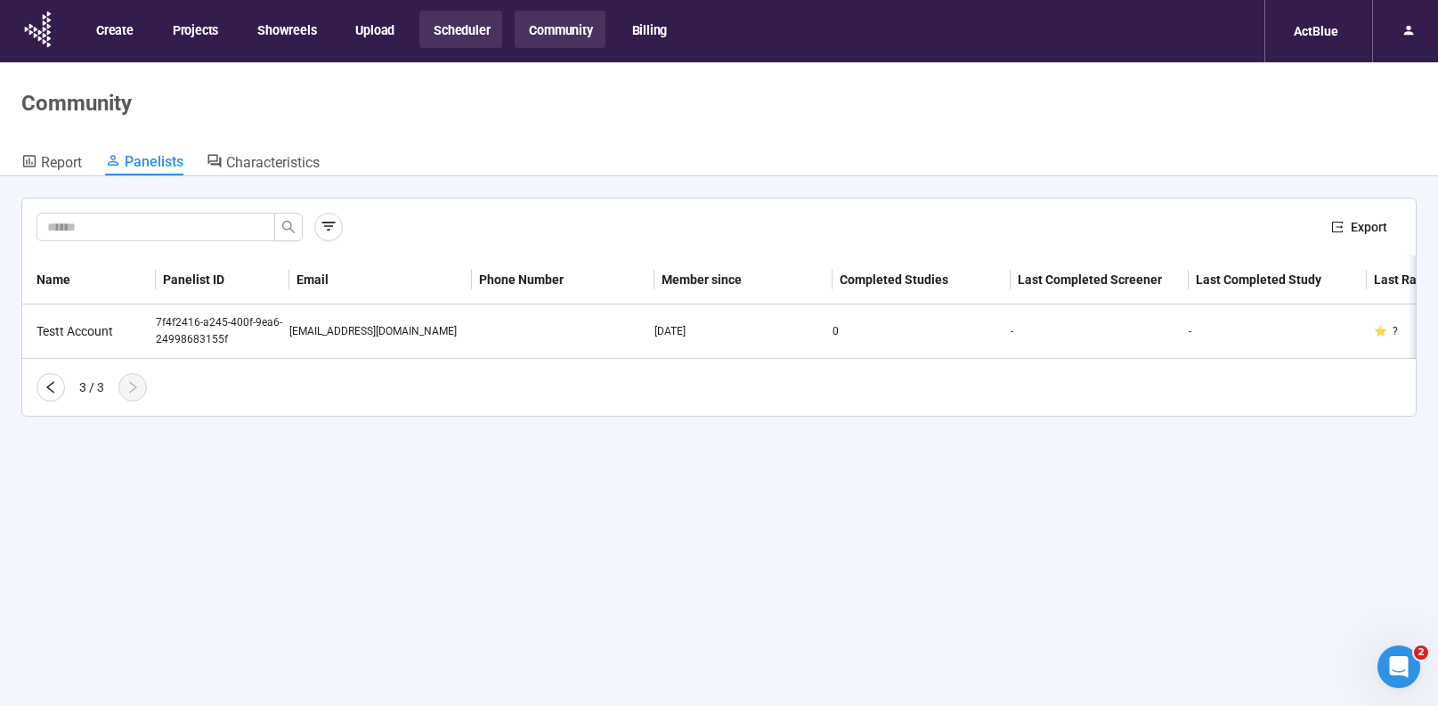
click at [477, 29] on button "Scheduler" at bounding box center [461, 29] width 83 height 37
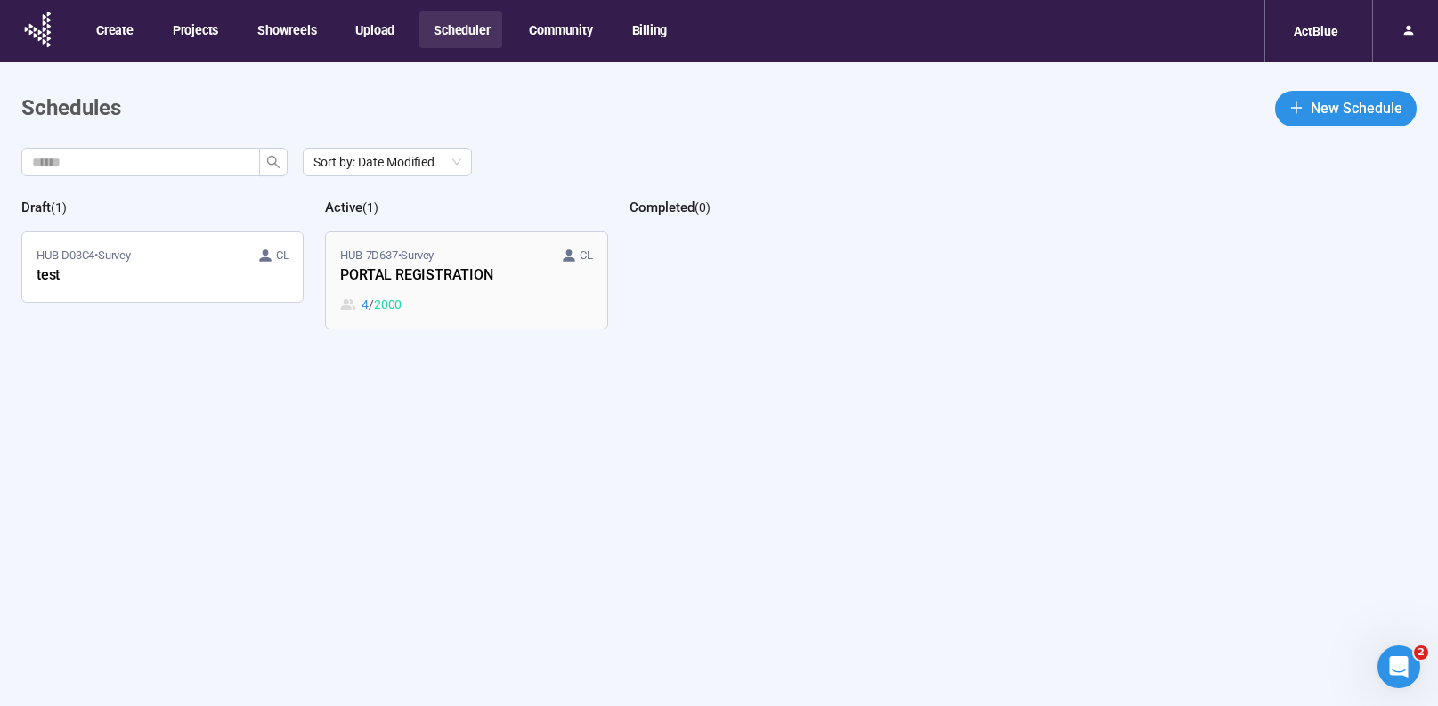
click at [426, 282] on div "PORTAL REGISTRATION" at bounding box center [438, 276] width 196 height 23
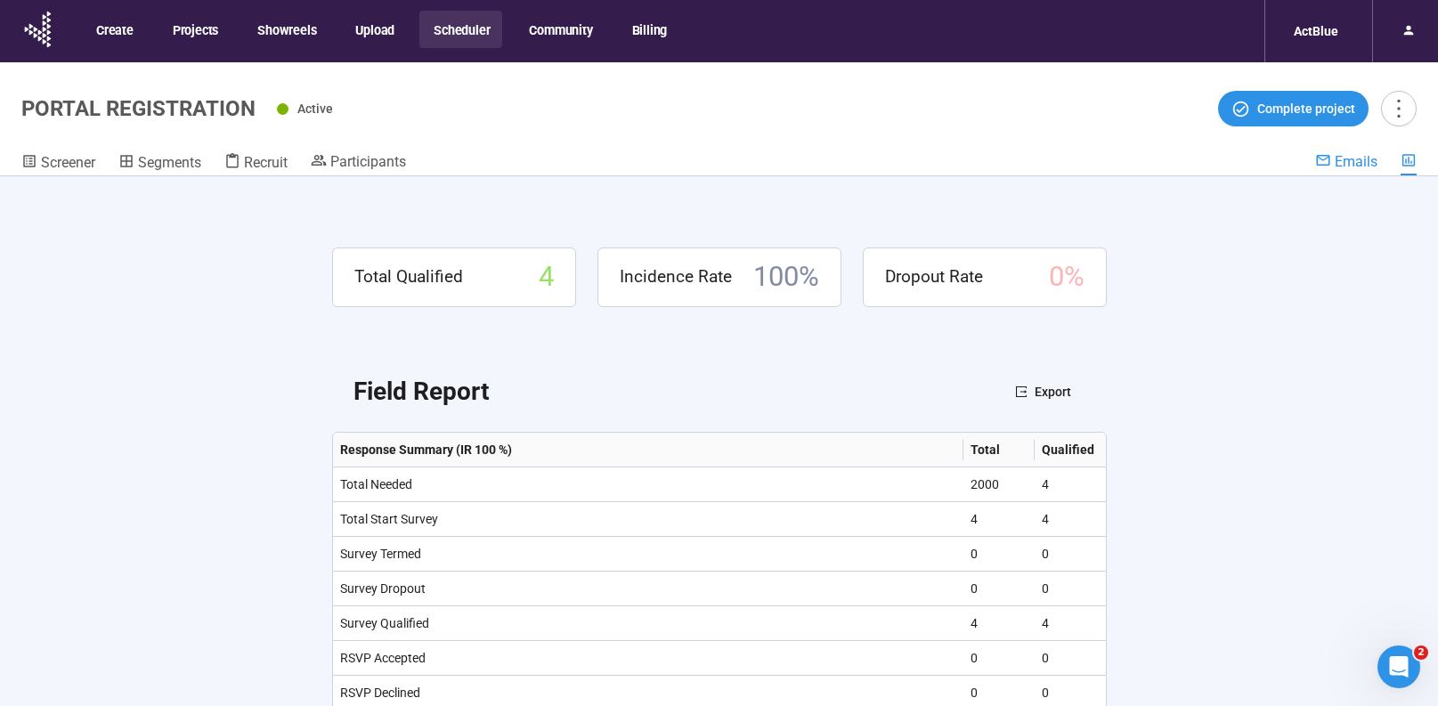
click at [1336, 159] on span "Emails" at bounding box center [1356, 161] width 43 height 17
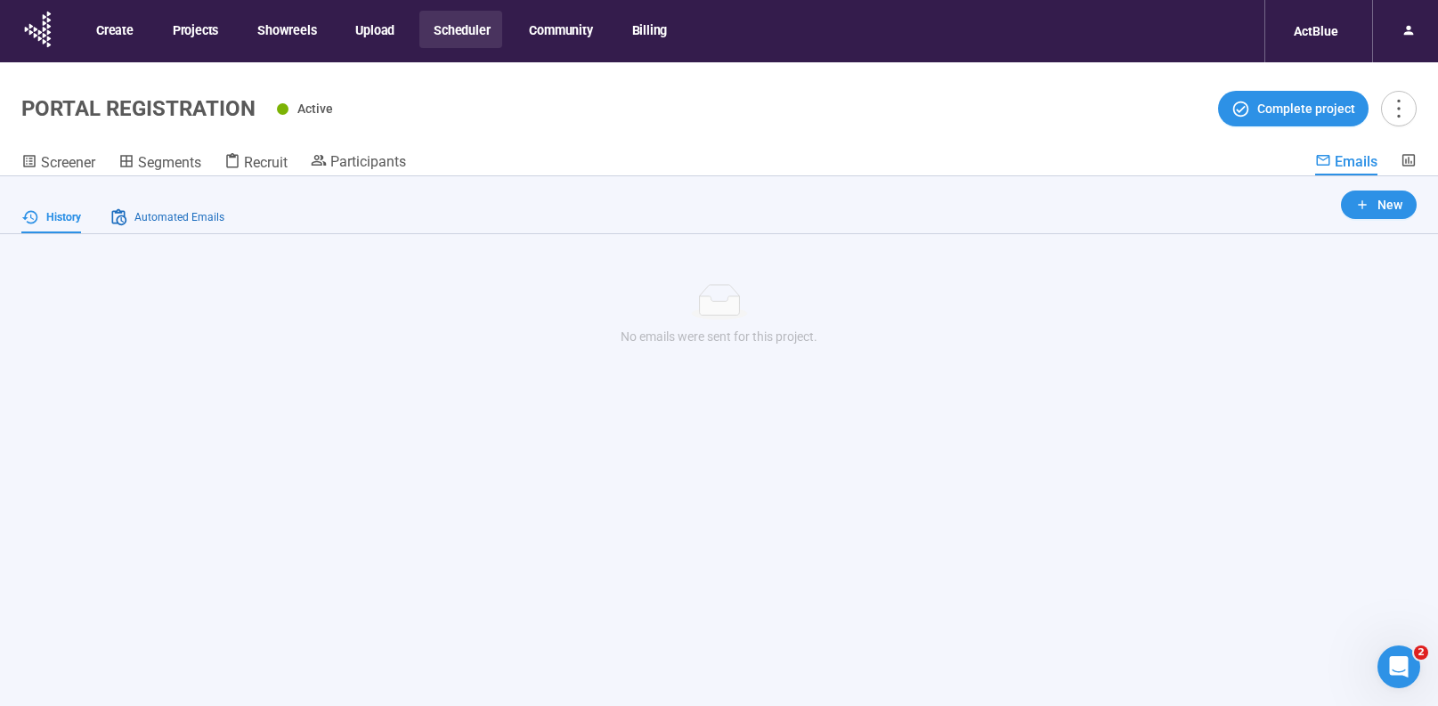
click at [183, 223] on span "Automated Emails" at bounding box center [179, 217] width 90 height 17
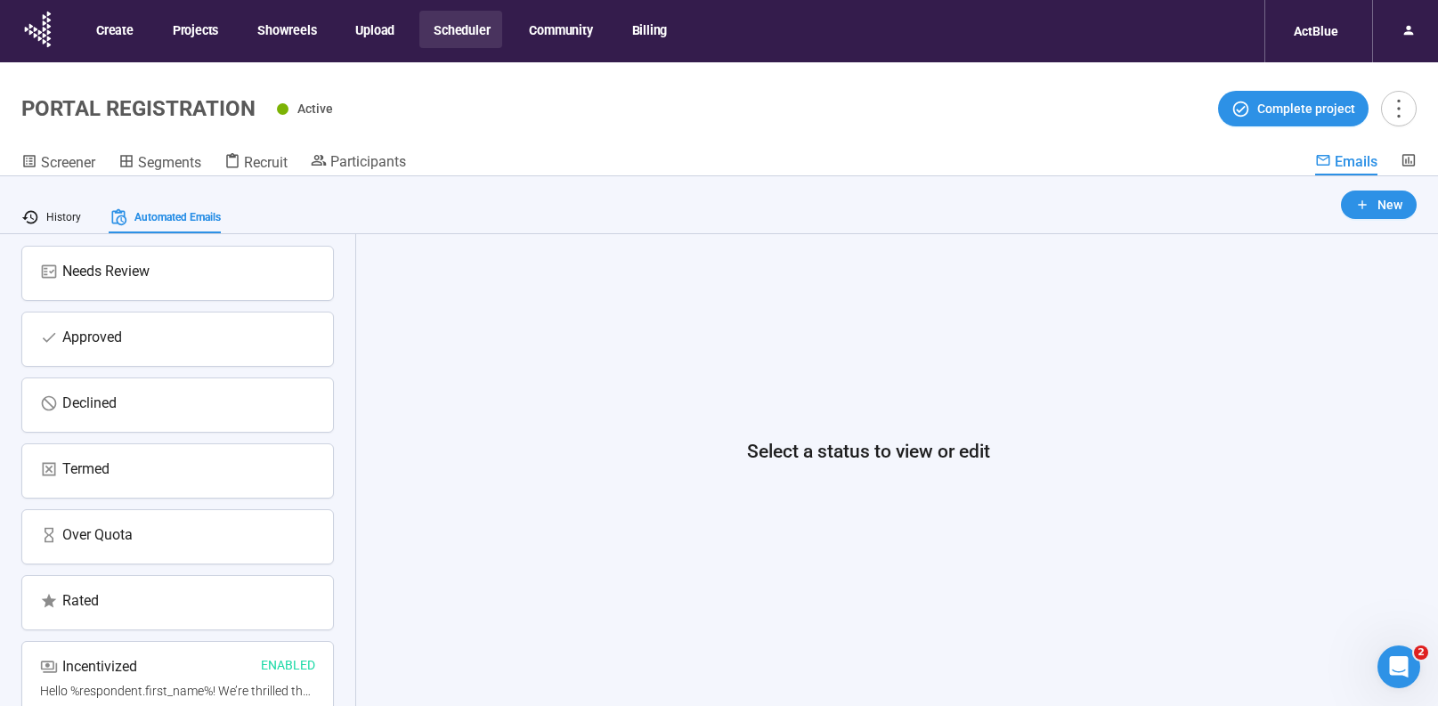
scroll to position [62, 0]
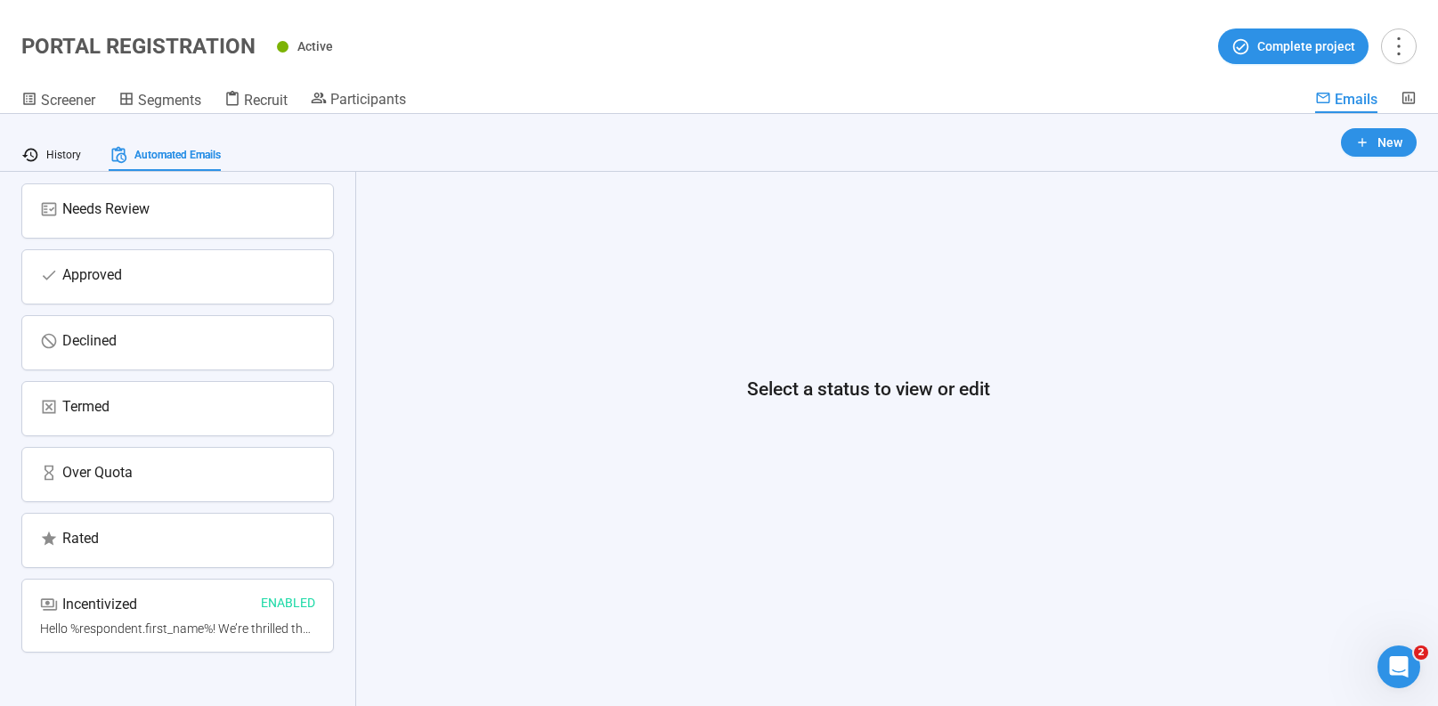
click at [154, 603] on div "Incentivized Enabled" at bounding box center [177, 606] width 275 height 26
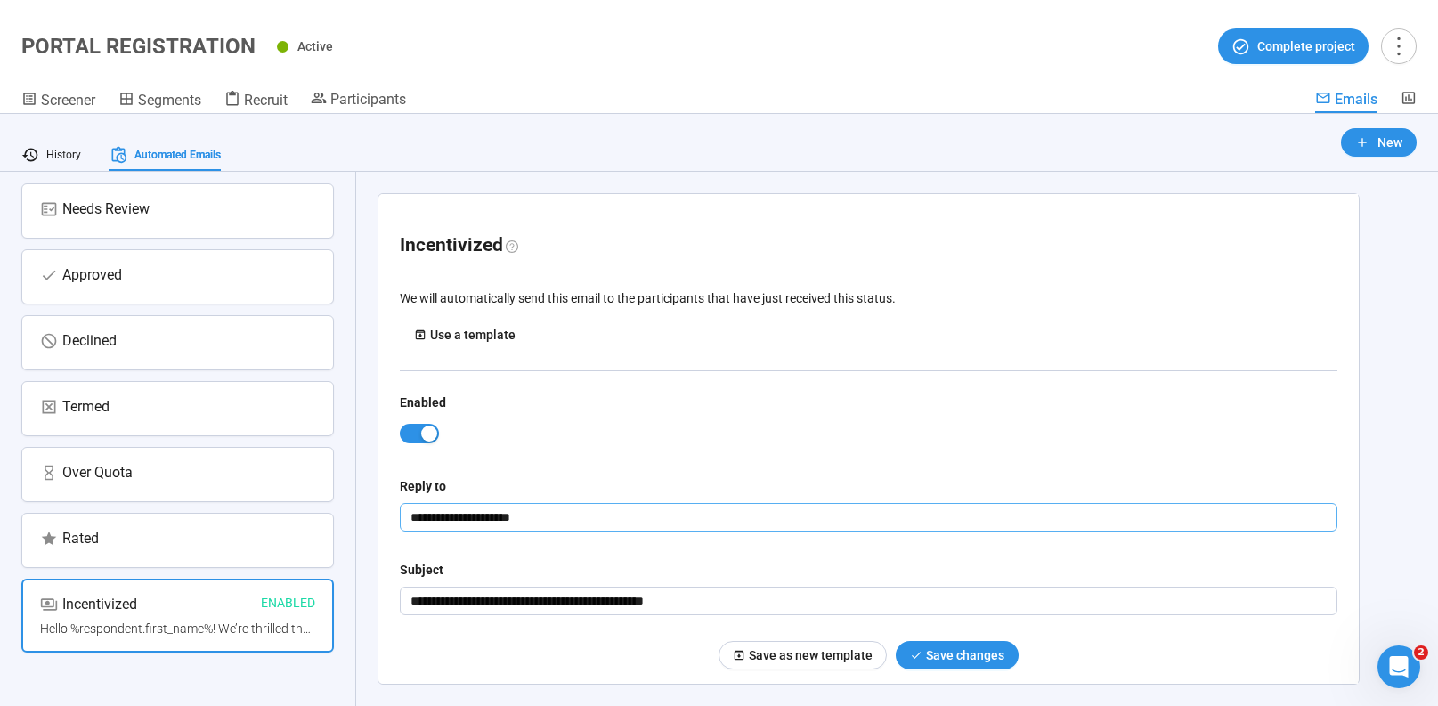
drag, startPoint x: 571, startPoint y: 518, endPoint x: 365, endPoint y: 523, distance: 205.8
click at [365, 523] on div "**********" at bounding box center [868, 439] width 1025 height 534
click at [1390, 151] on span "New" at bounding box center [1390, 143] width 25 height 20
click at [1337, 186] on span "New email" at bounding box center [1332, 178] width 138 height 20
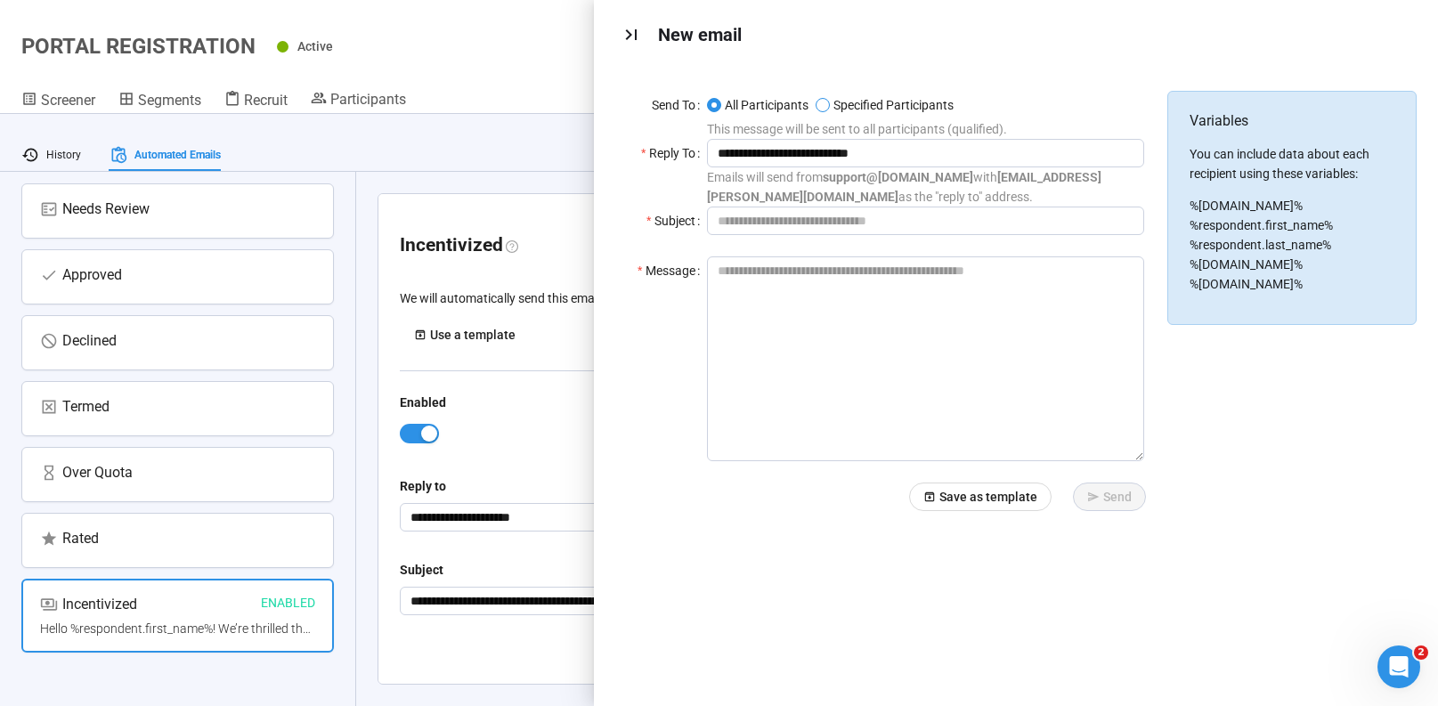
click at [874, 110] on span "Specified Participants" at bounding box center [892, 105] width 124 height 20
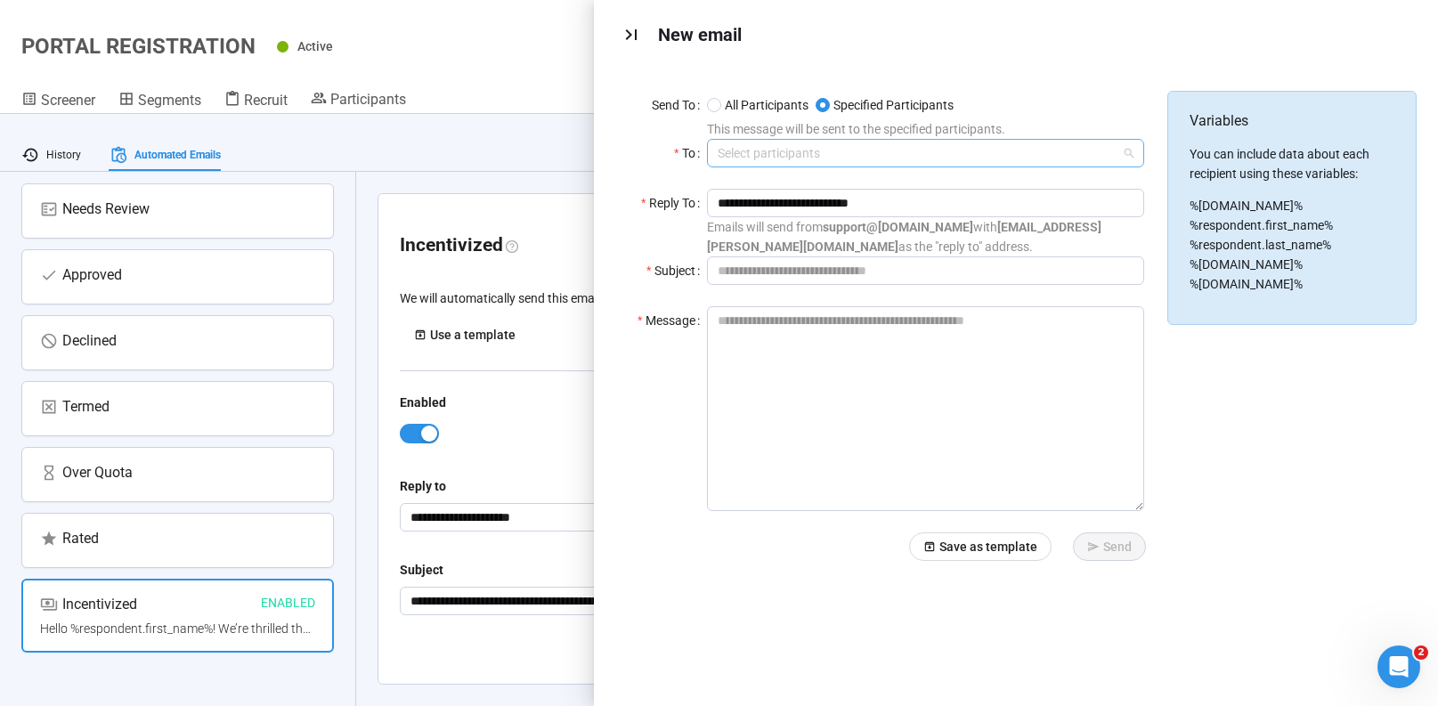
click at [821, 155] on div at bounding box center [917, 153] width 411 height 21
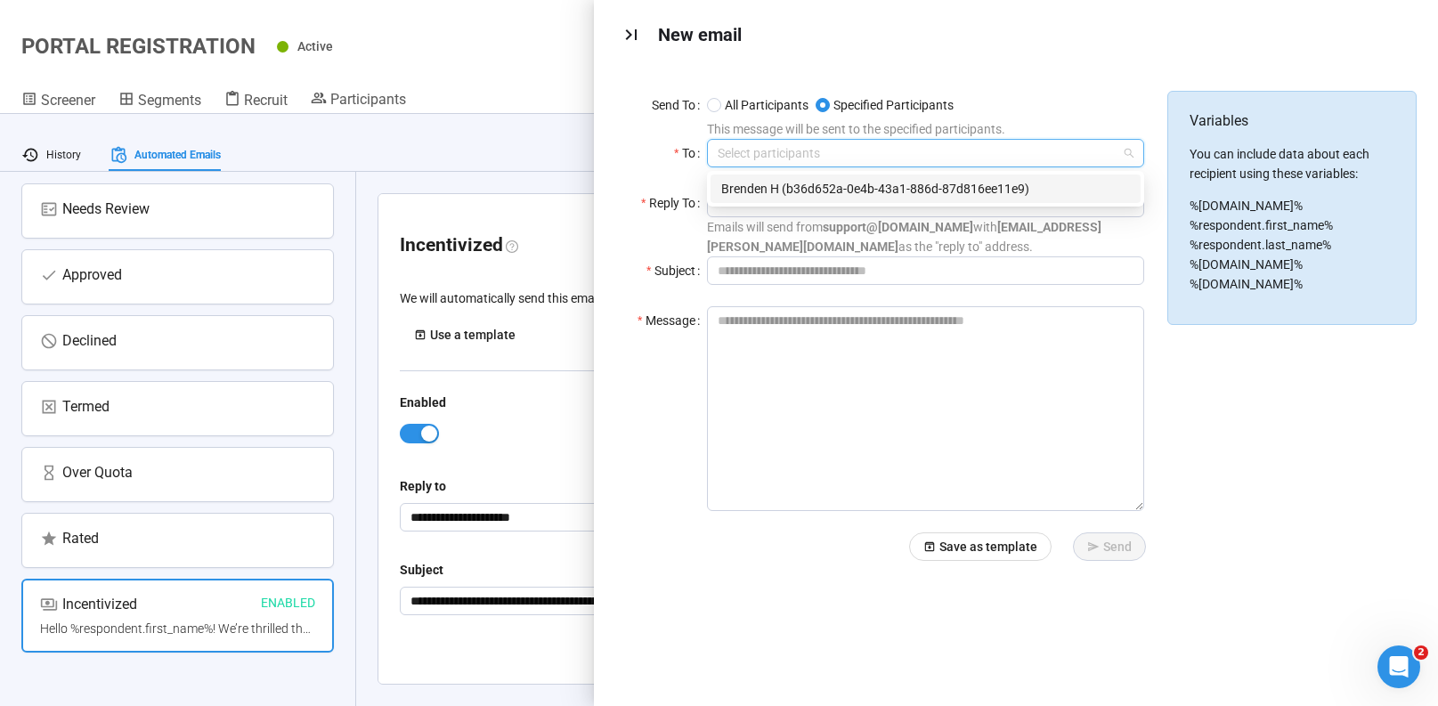
click at [807, 188] on div "Brenden H (b36d652a-0e4b-43a1-886d-87d816ee11e9)" at bounding box center [925, 189] width 409 height 20
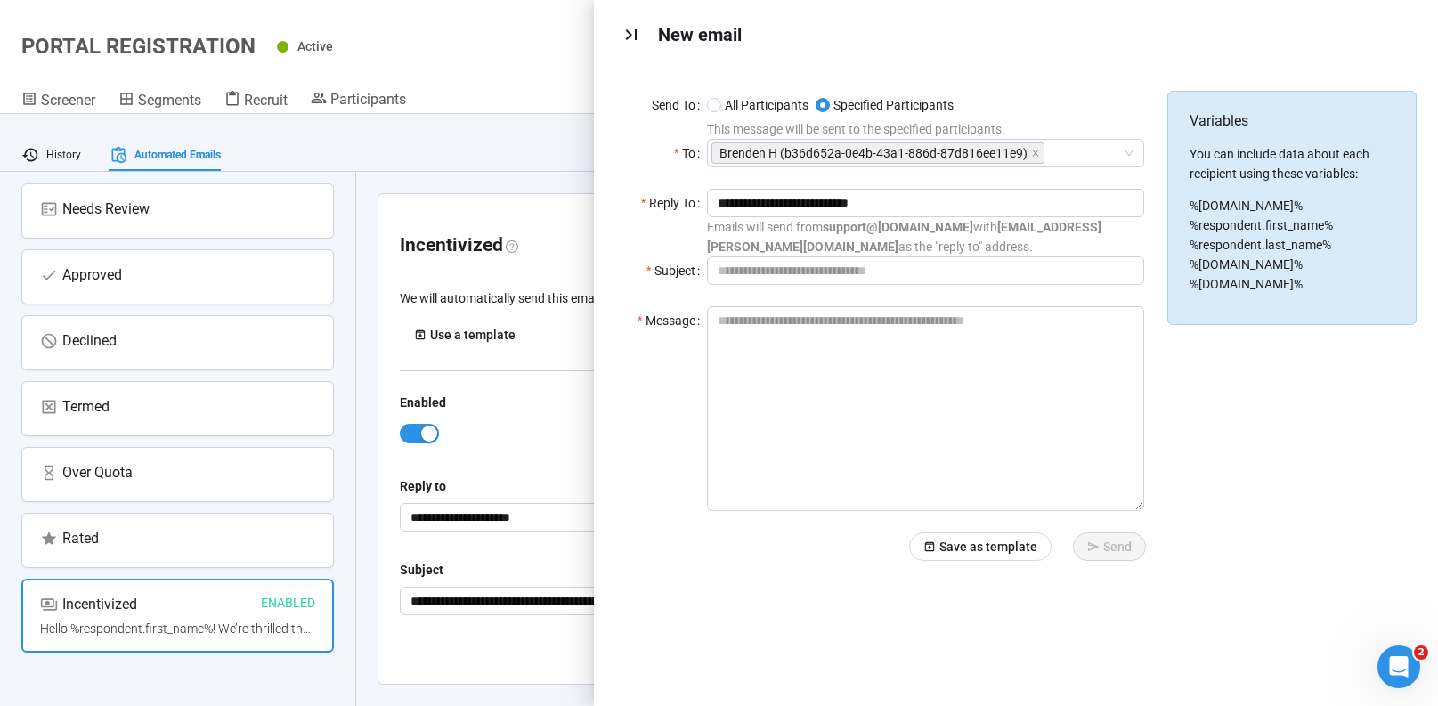
click at [981, 79] on div "**********" at bounding box center [1016, 387] width 844 height 637
click at [626, 40] on icon "Close" at bounding box center [631, 34] width 21 height 21
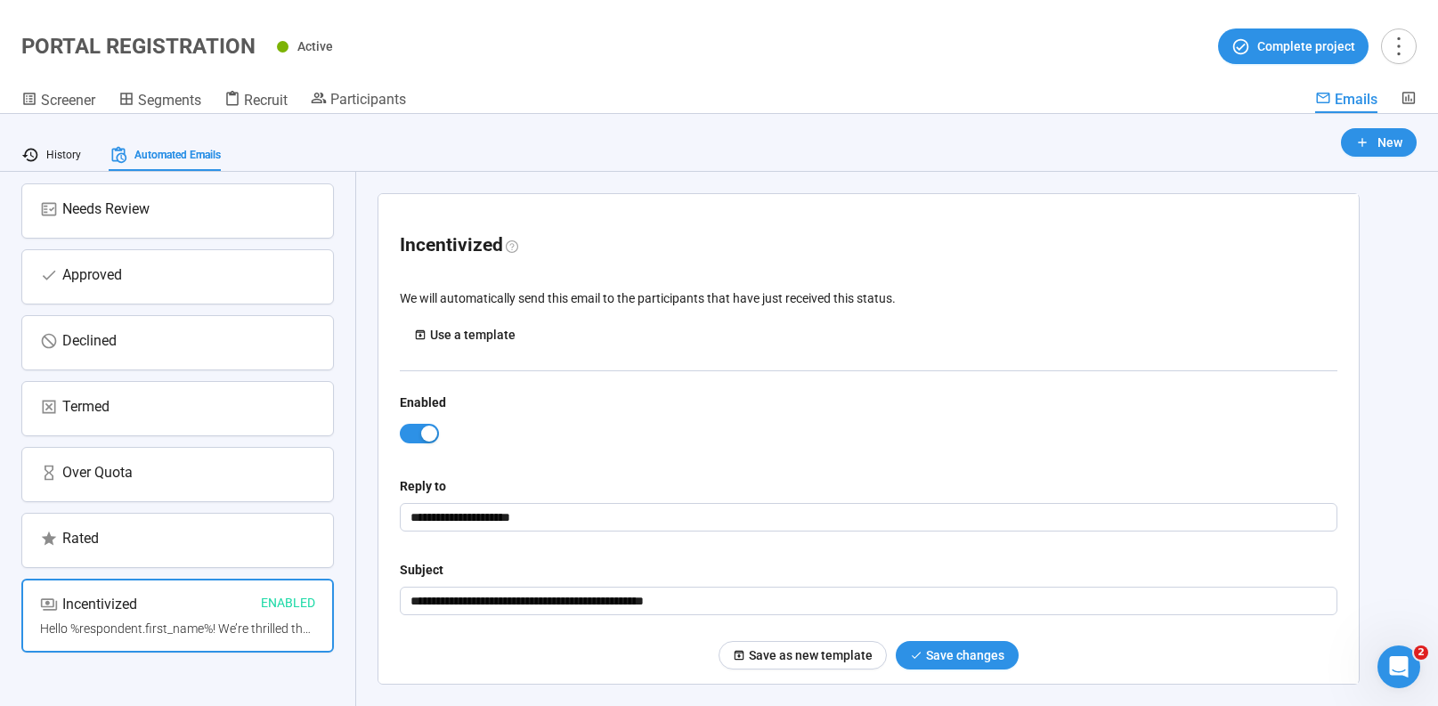
scroll to position [0, 0]
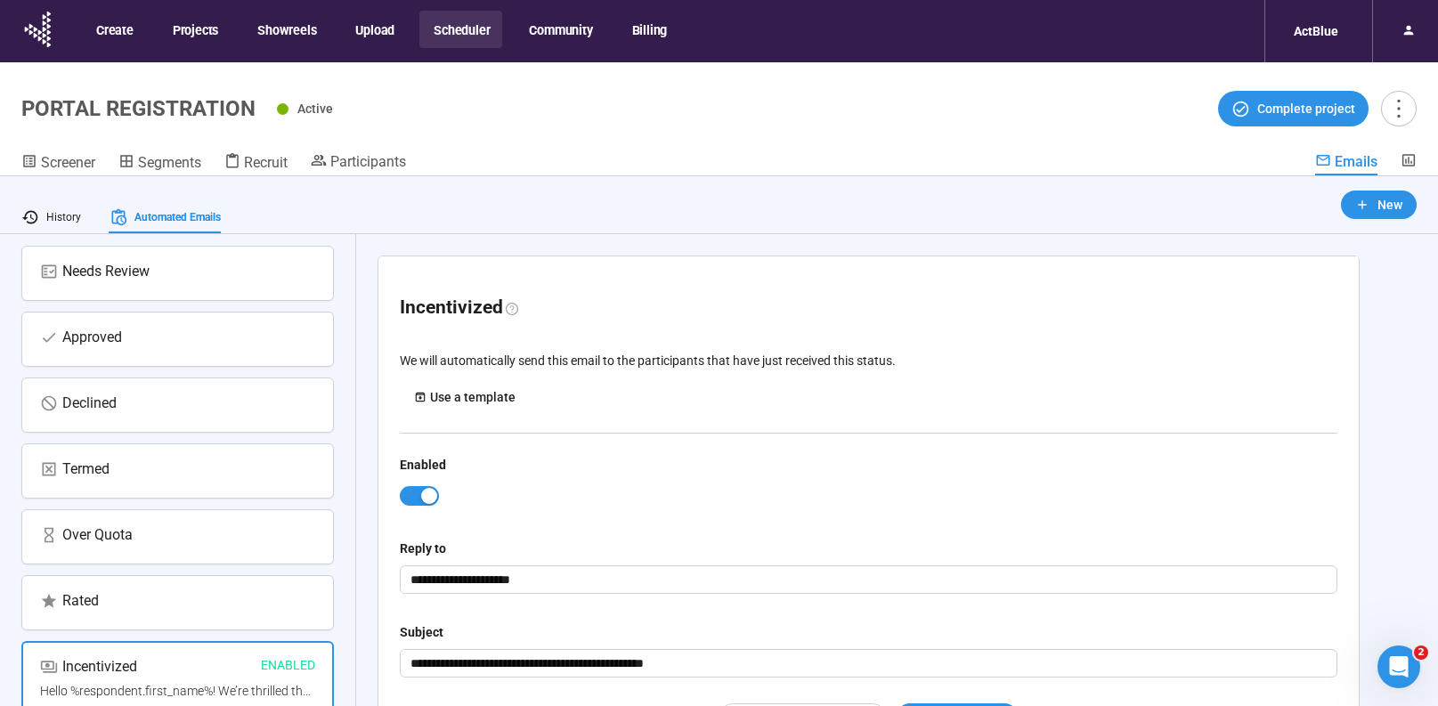
click at [458, 36] on button "Scheduler" at bounding box center [461, 29] width 83 height 37
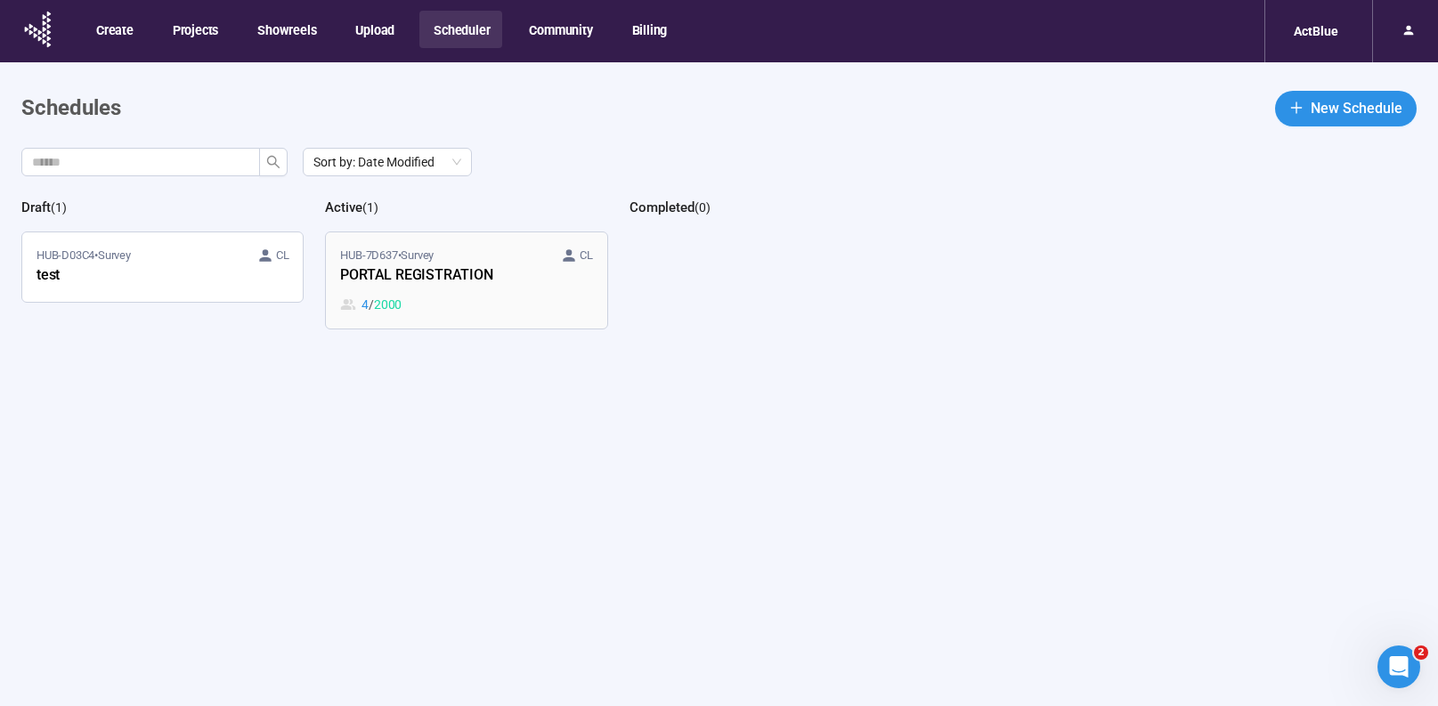
click at [550, 314] on div "4 / 2000" at bounding box center [466, 305] width 252 height 20
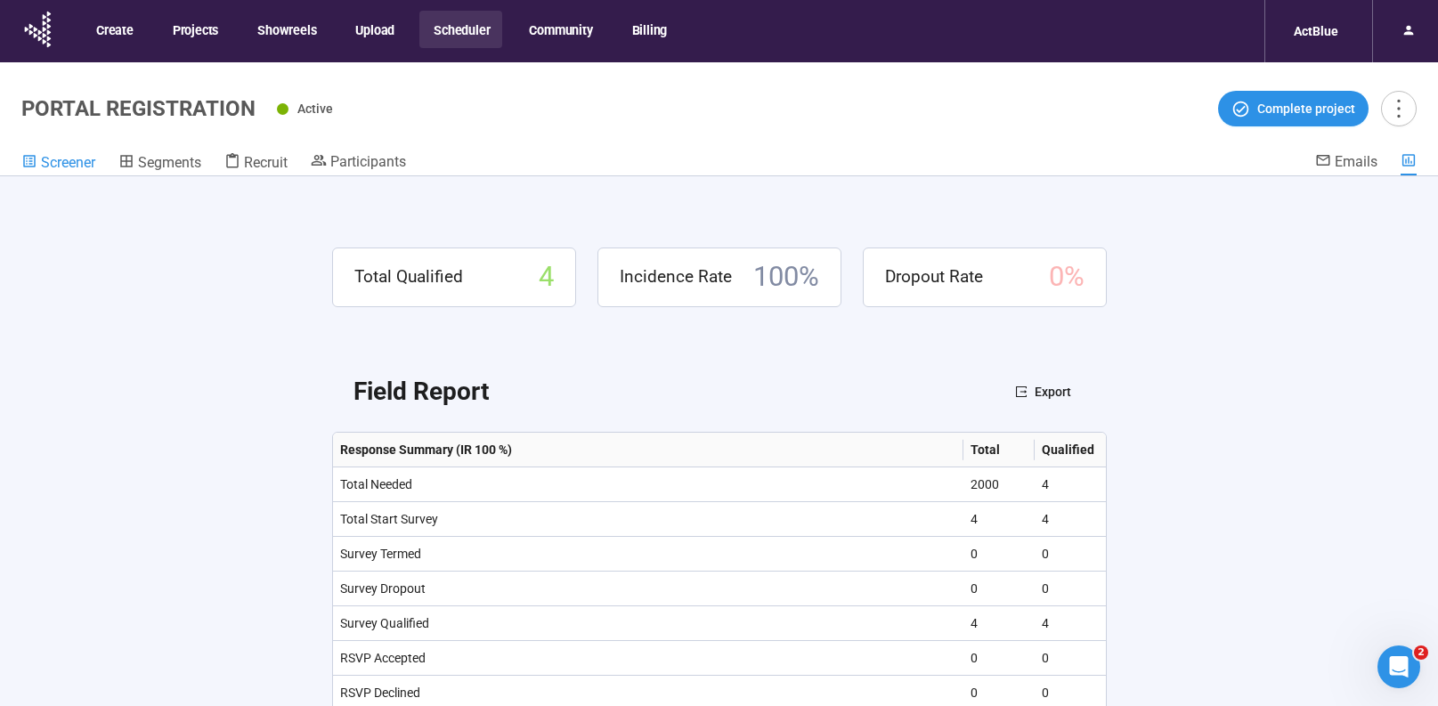
click at [63, 169] on span "Screener" at bounding box center [68, 162] width 54 height 17
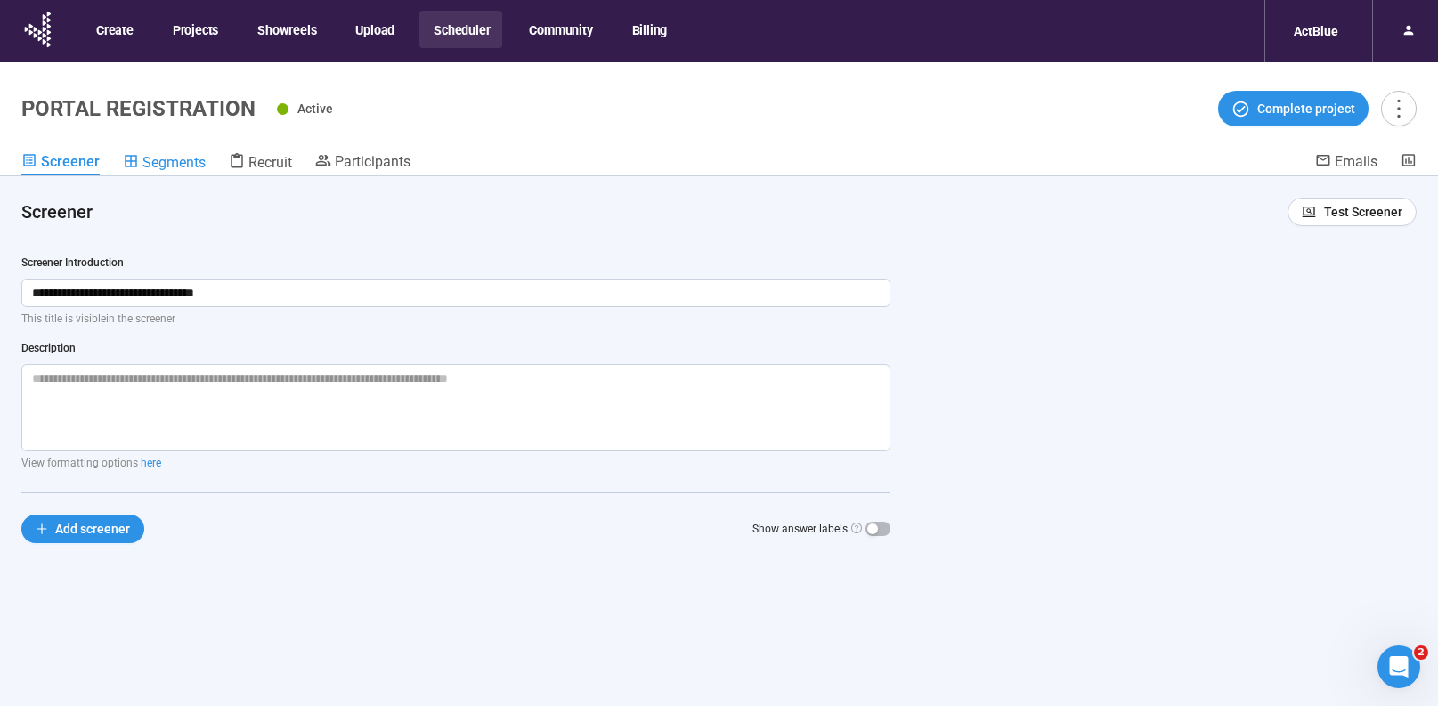
click at [172, 169] on span "Segments" at bounding box center [174, 162] width 63 height 17
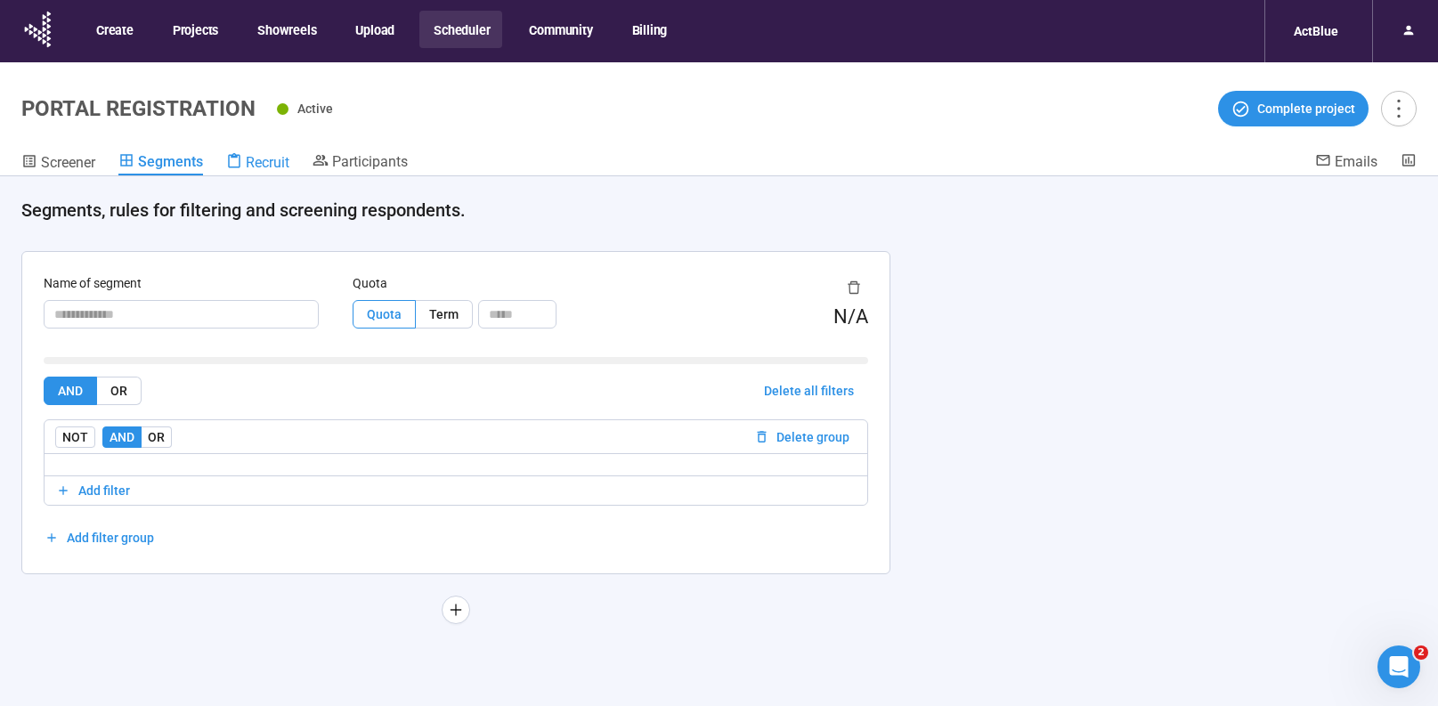
click at [284, 161] on span "Recruit" at bounding box center [268, 162] width 44 height 17
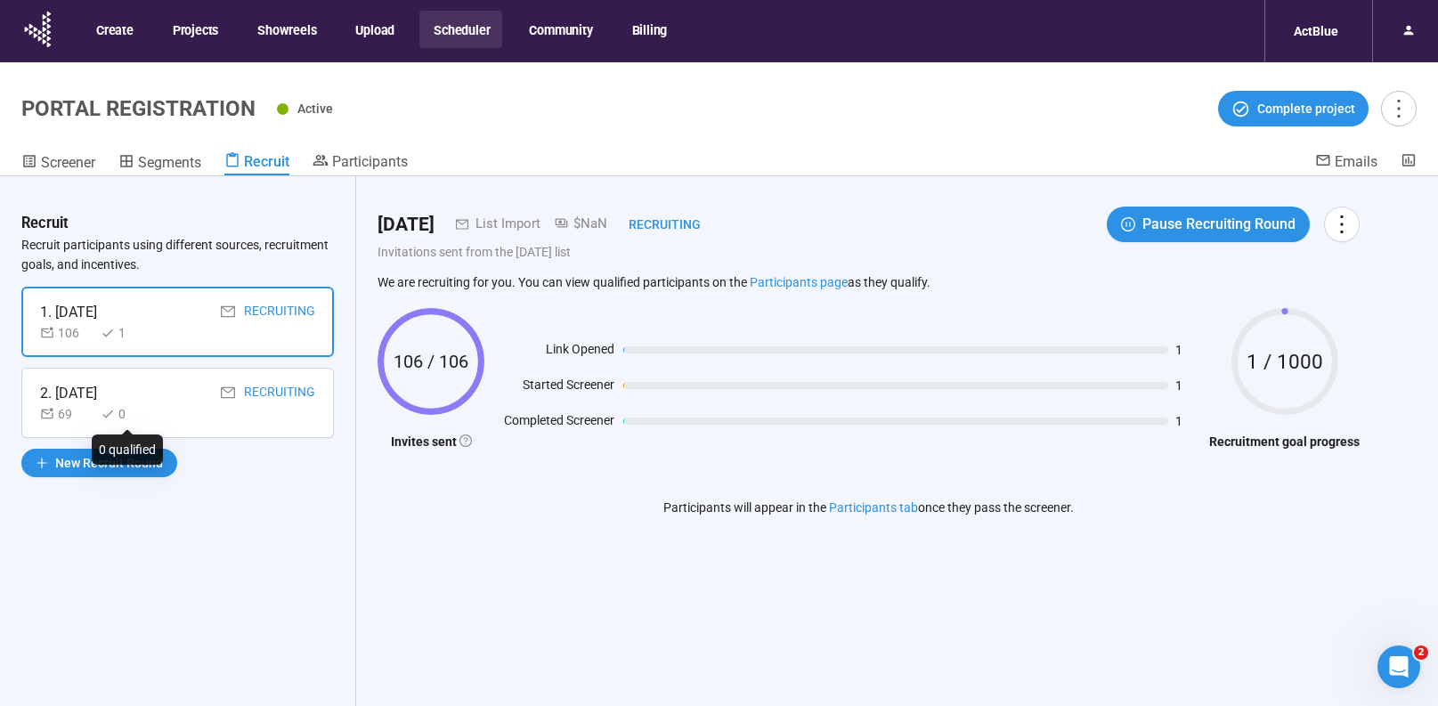
click at [150, 404] on div "0" at bounding box center [127, 414] width 53 height 20
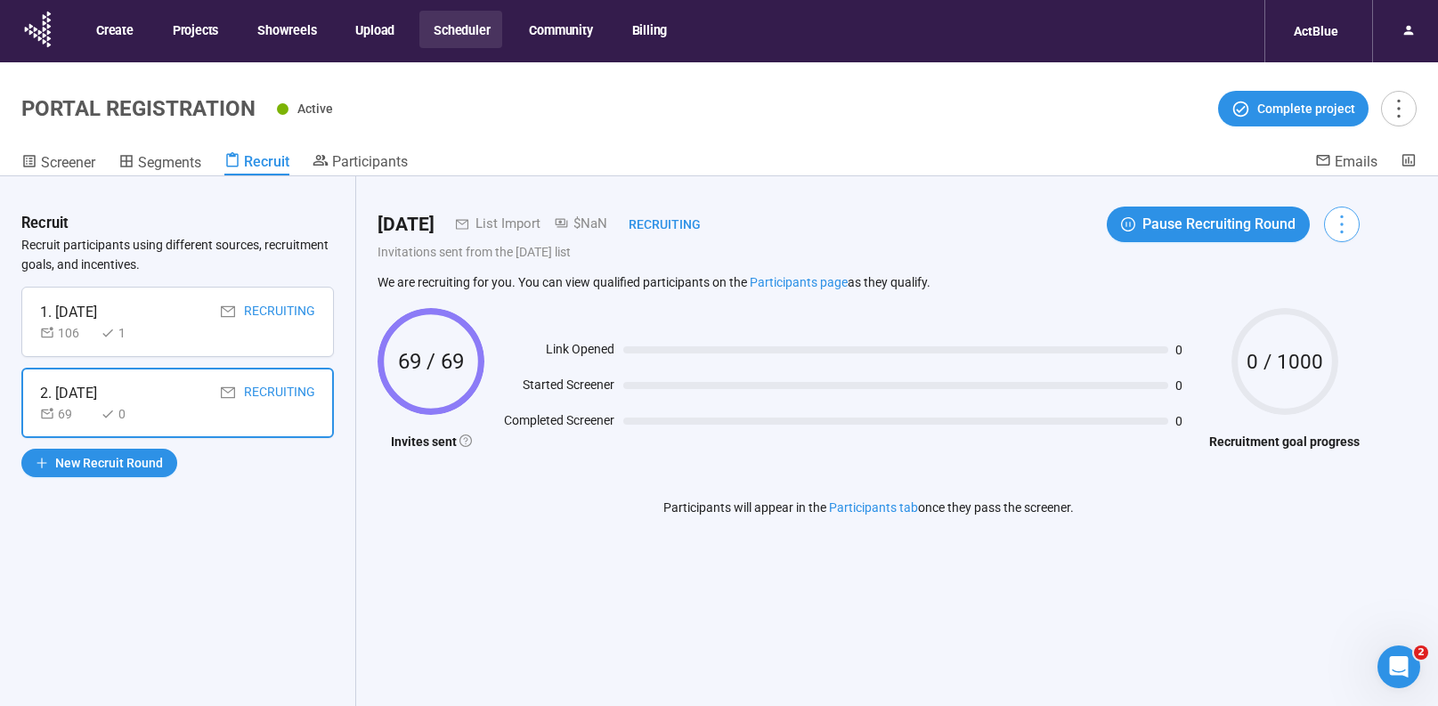
click at [1354, 235] on icon "more" at bounding box center [1342, 224] width 24 height 24
click at [1366, 161] on span "Emails" at bounding box center [1356, 161] width 43 height 17
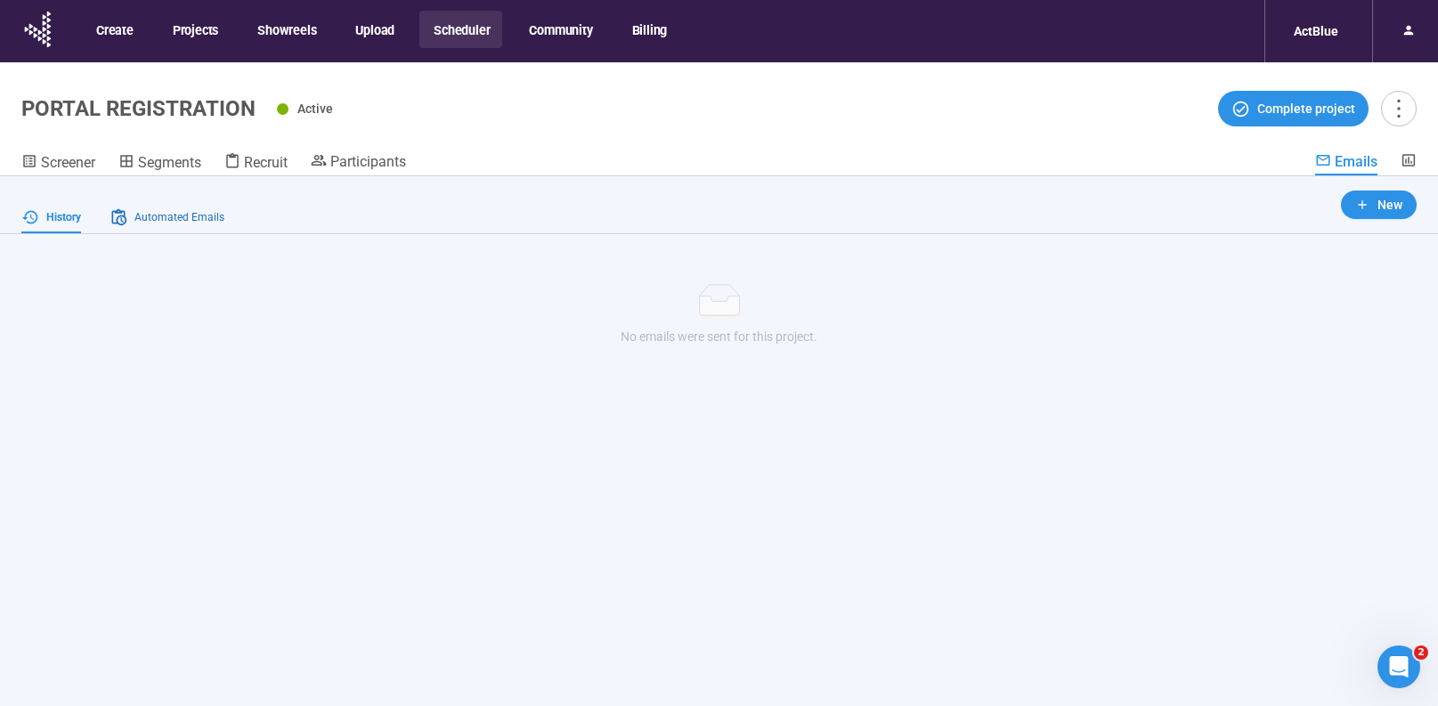
click at [164, 218] on span "Automated Emails" at bounding box center [179, 217] width 90 height 17
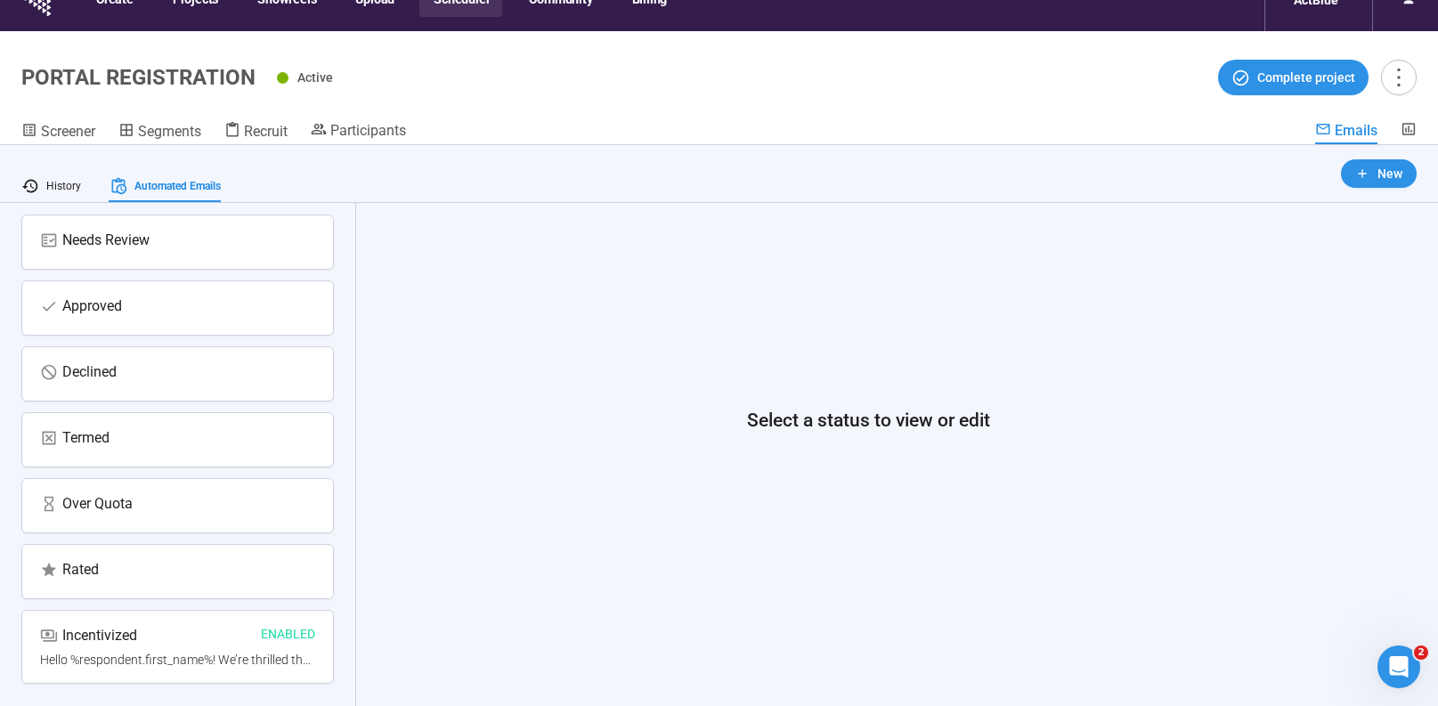
scroll to position [62, 0]
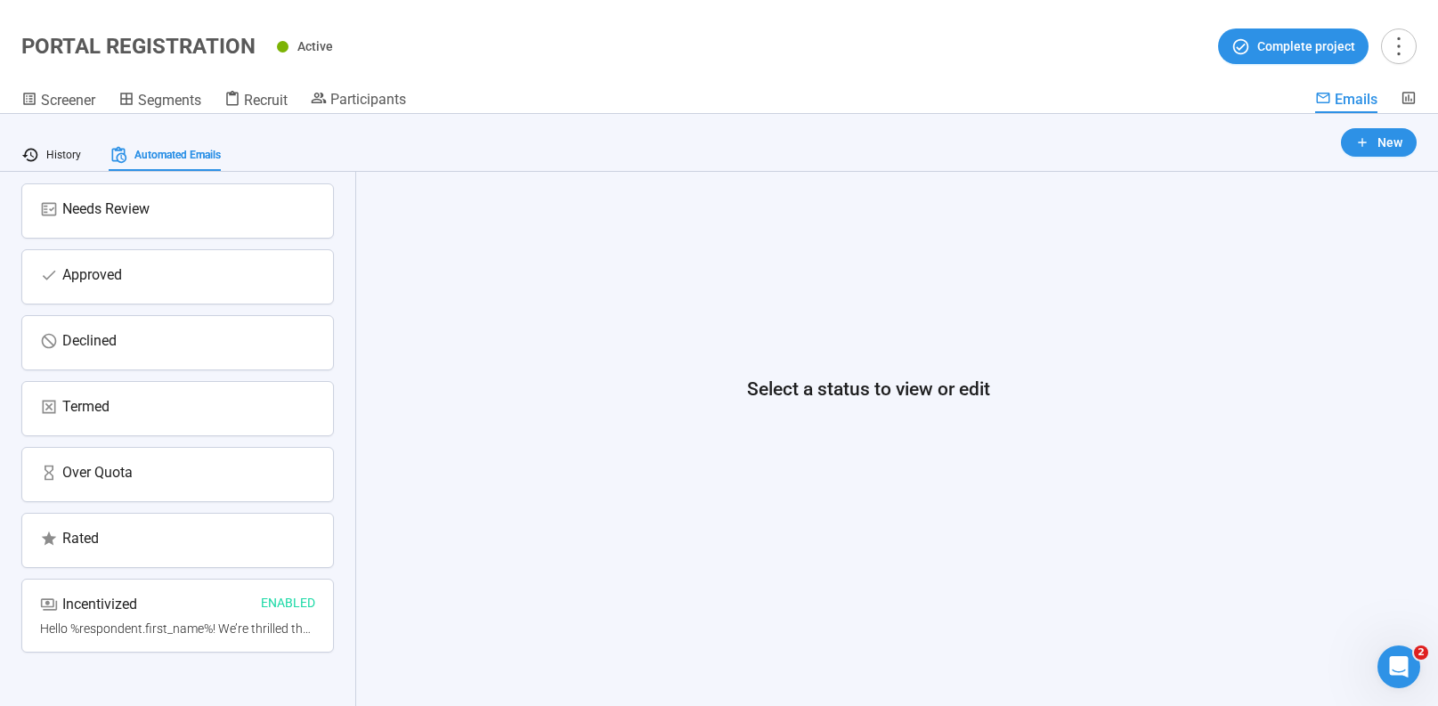
click at [194, 602] on div "Incentivized Enabled" at bounding box center [177, 606] width 275 height 26
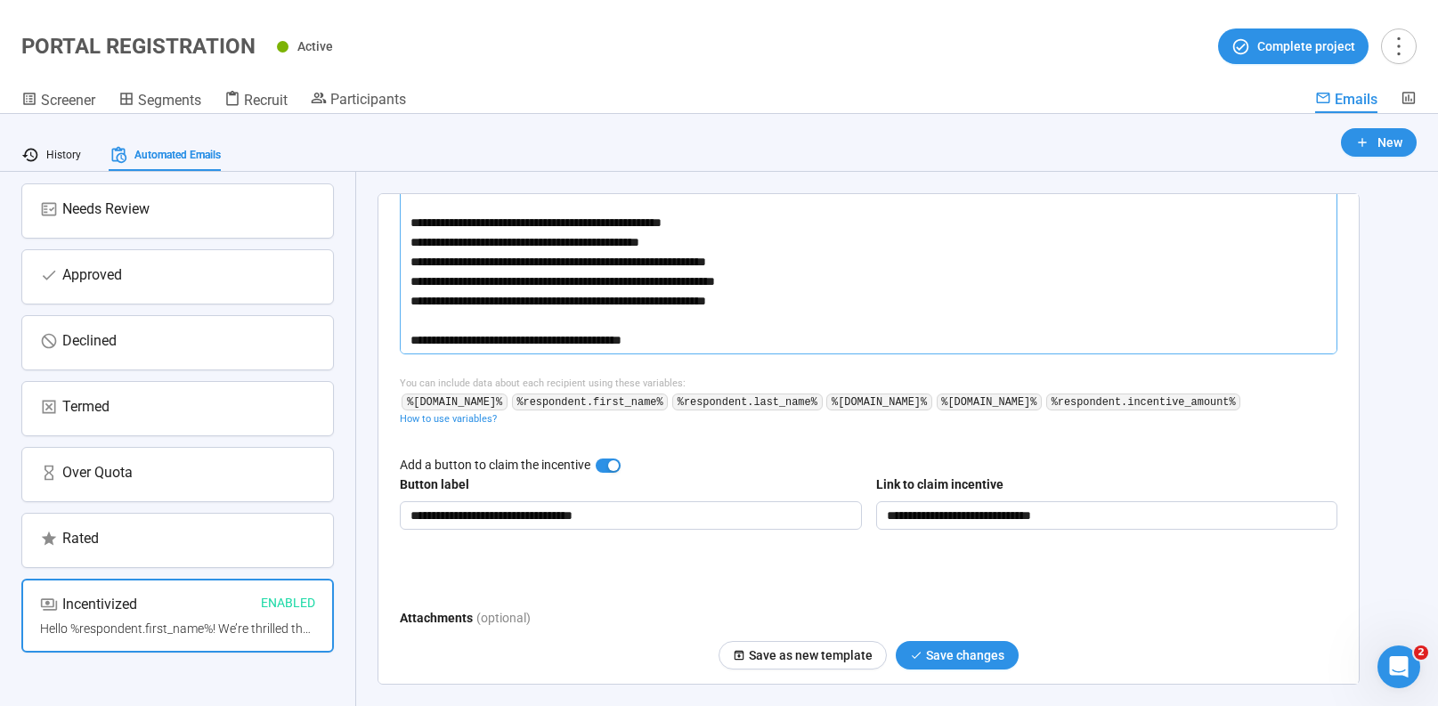
scroll to position [35, 0]
click at [1023, 515] on input "**********" at bounding box center [1107, 515] width 462 height 29
click at [1022, 515] on input "**********" at bounding box center [1107, 515] width 462 height 29
